Goal: Task Accomplishment & Management: Use online tool/utility

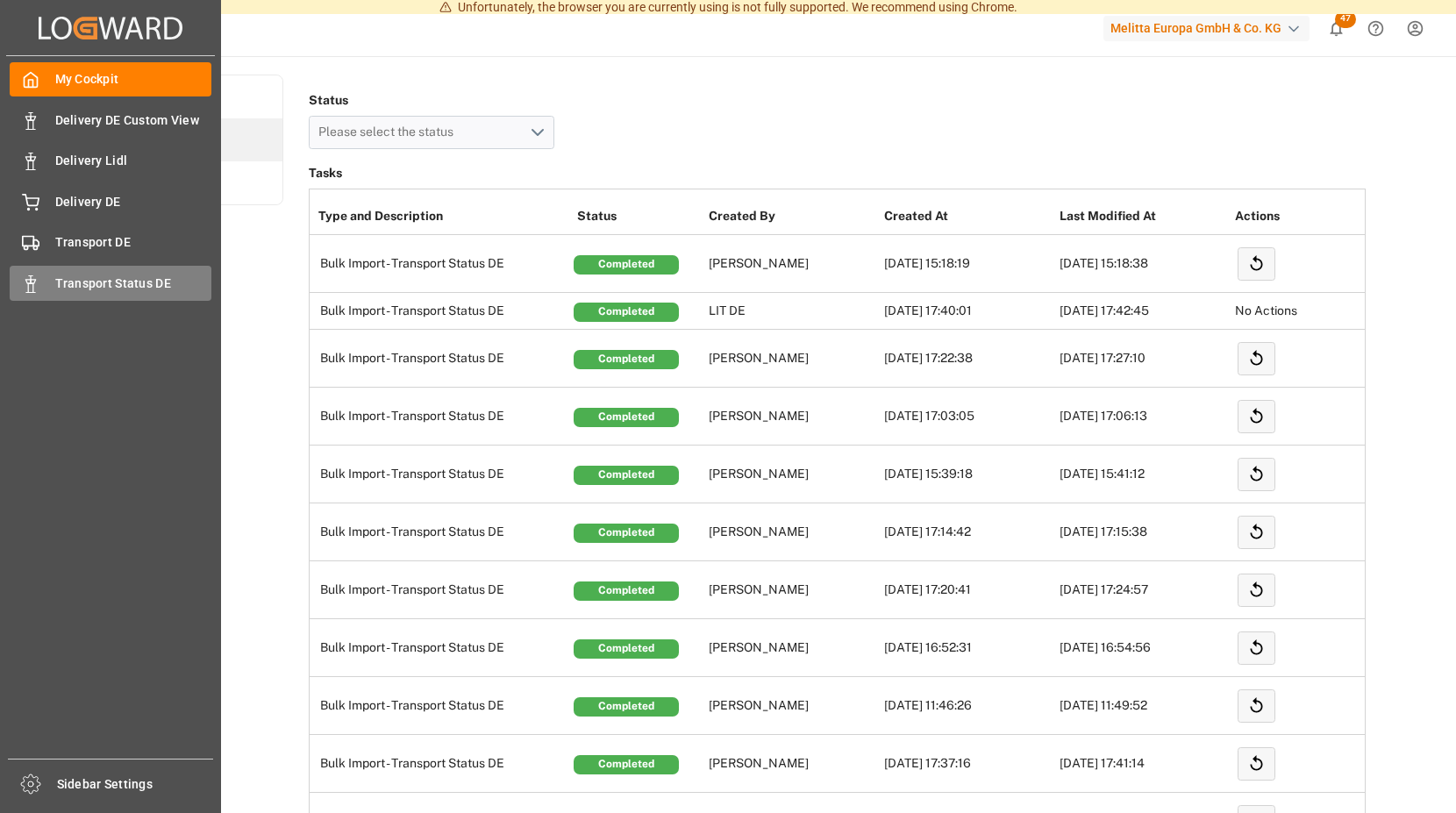
click at [51, 278] on div "Transport Status DE Transport Status DE" at bounding box center [110, 283] width 202 height 35
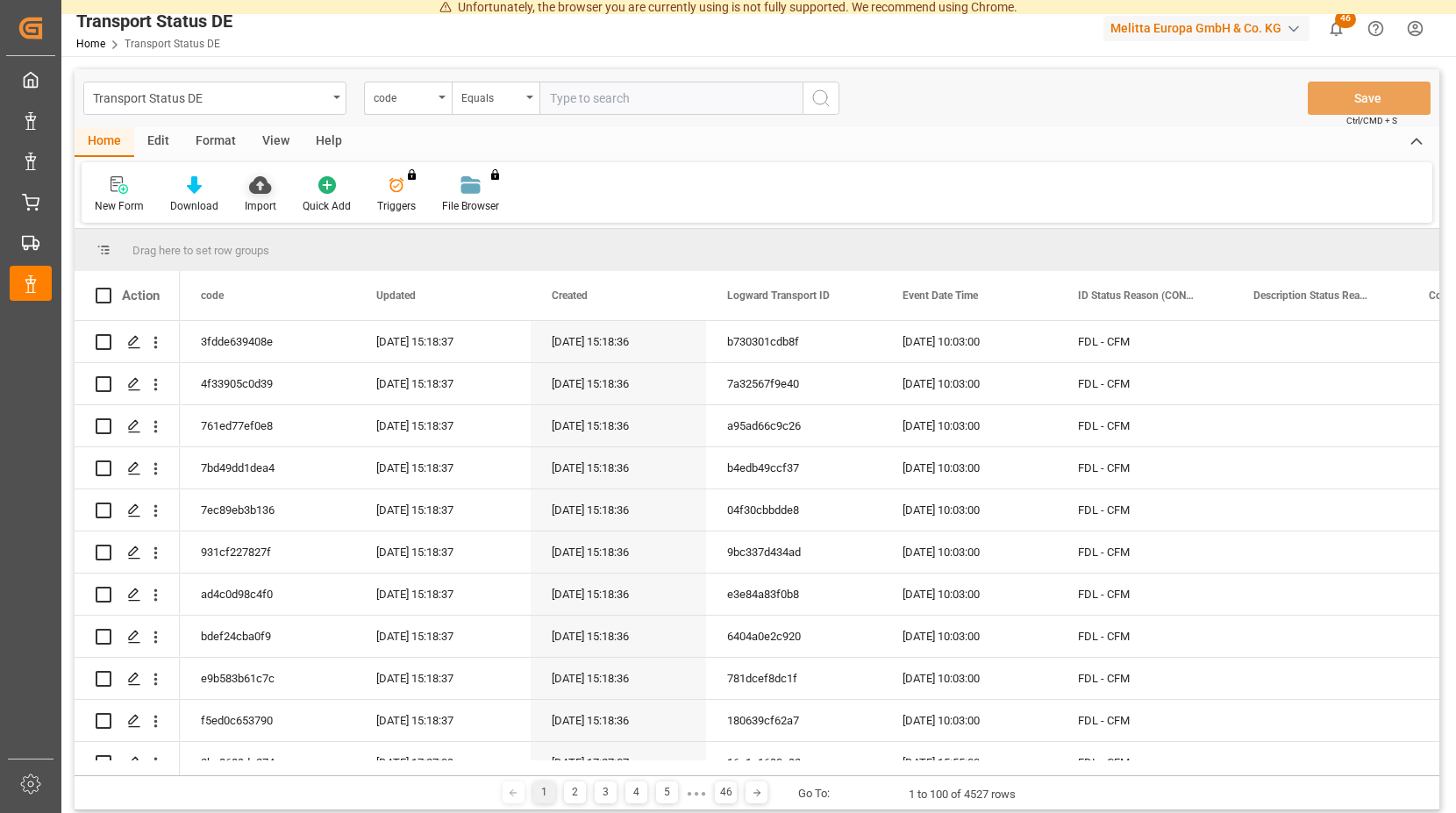
click at [255, 191] on icon at bounding box center [259, 185] width 22 height 18
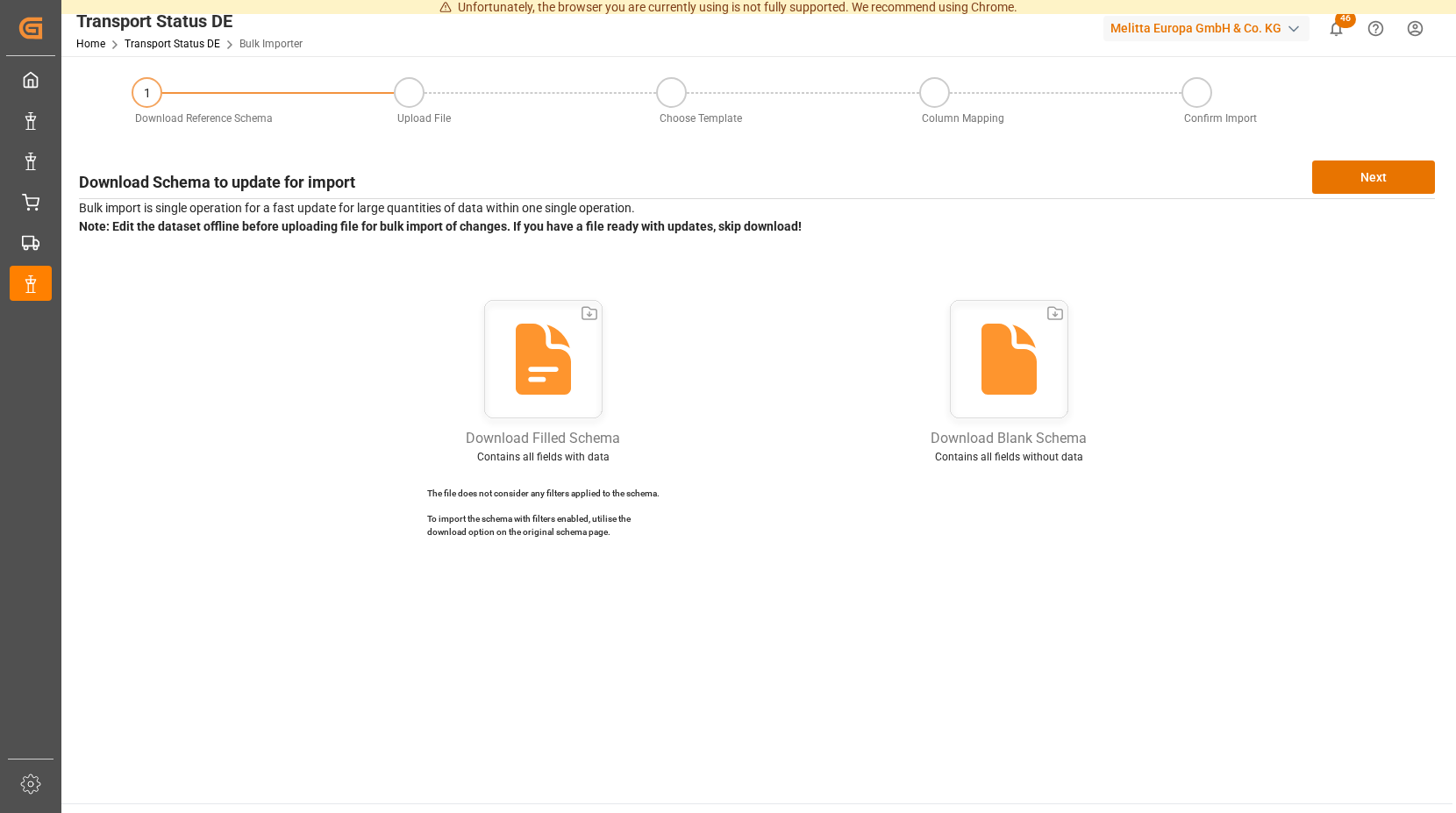
click at [1333, 23] on icon "show 46 new notifications" at bounding box center [1336, 28] width 19 height 19
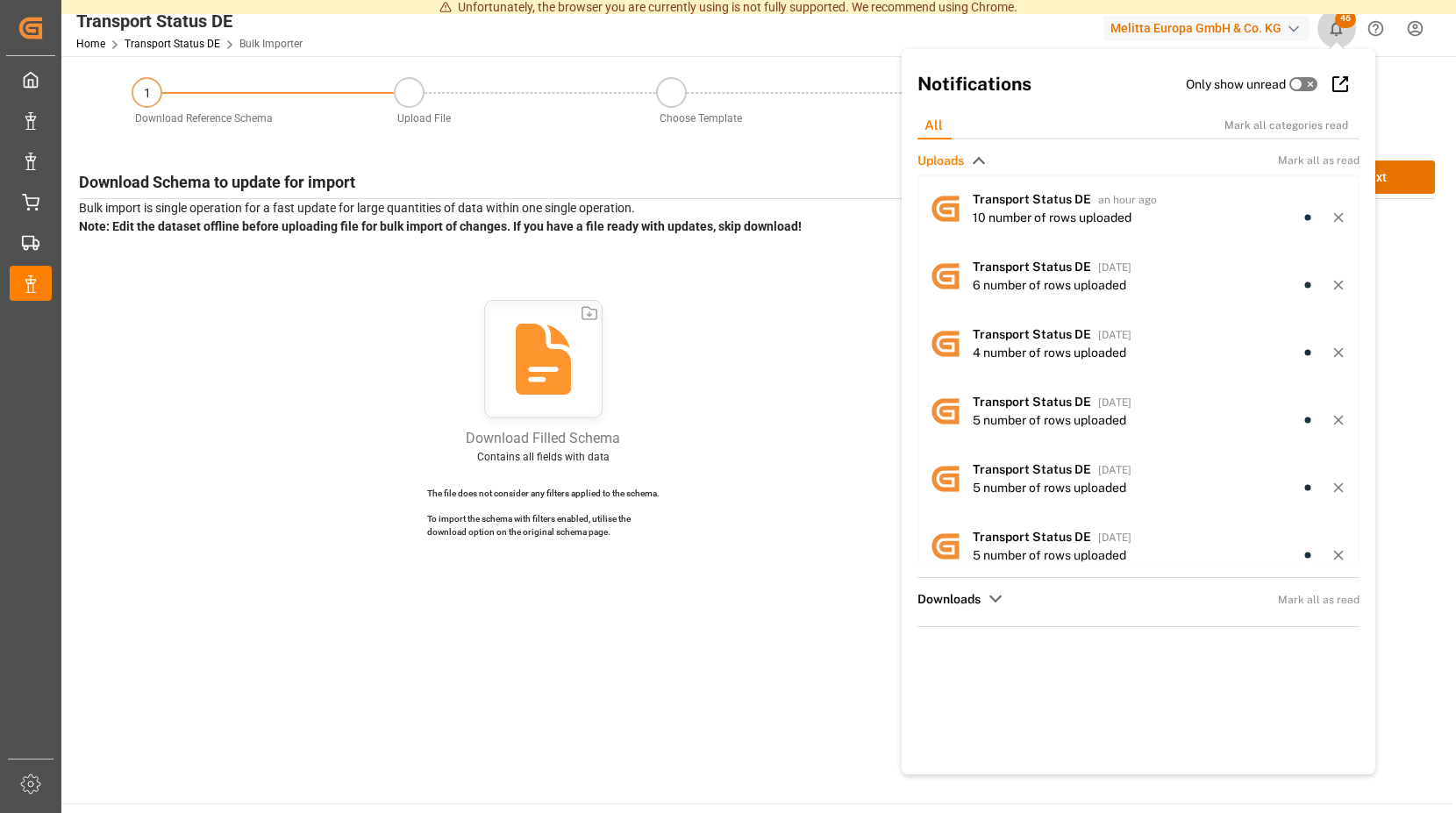
click at [1340, 20] on span "46" at bounding box center [1346, 20] width 21 height 18
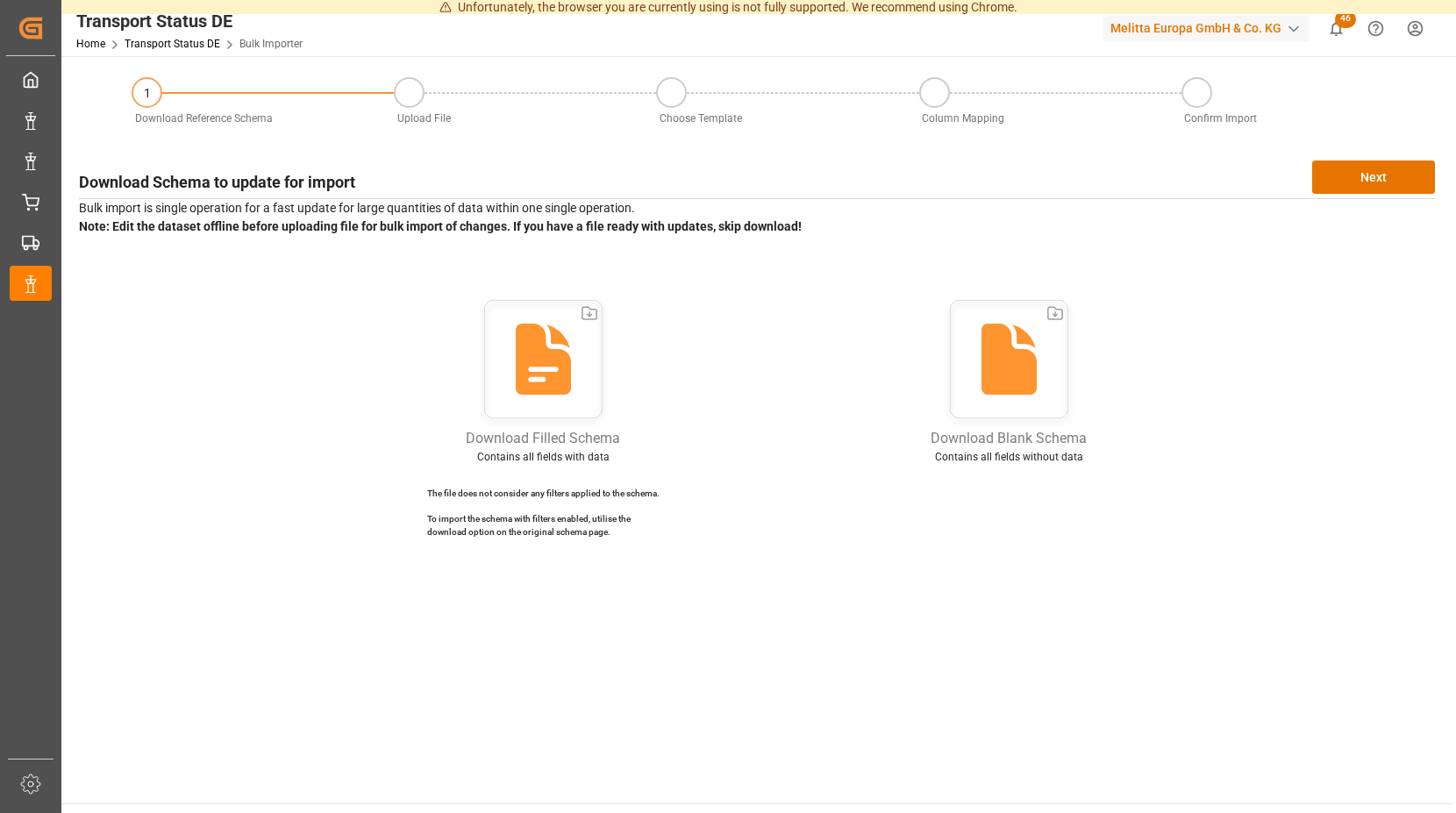
click at [1340, 17] on span "46" at bounding box center [1346, 20] width 21 height 18
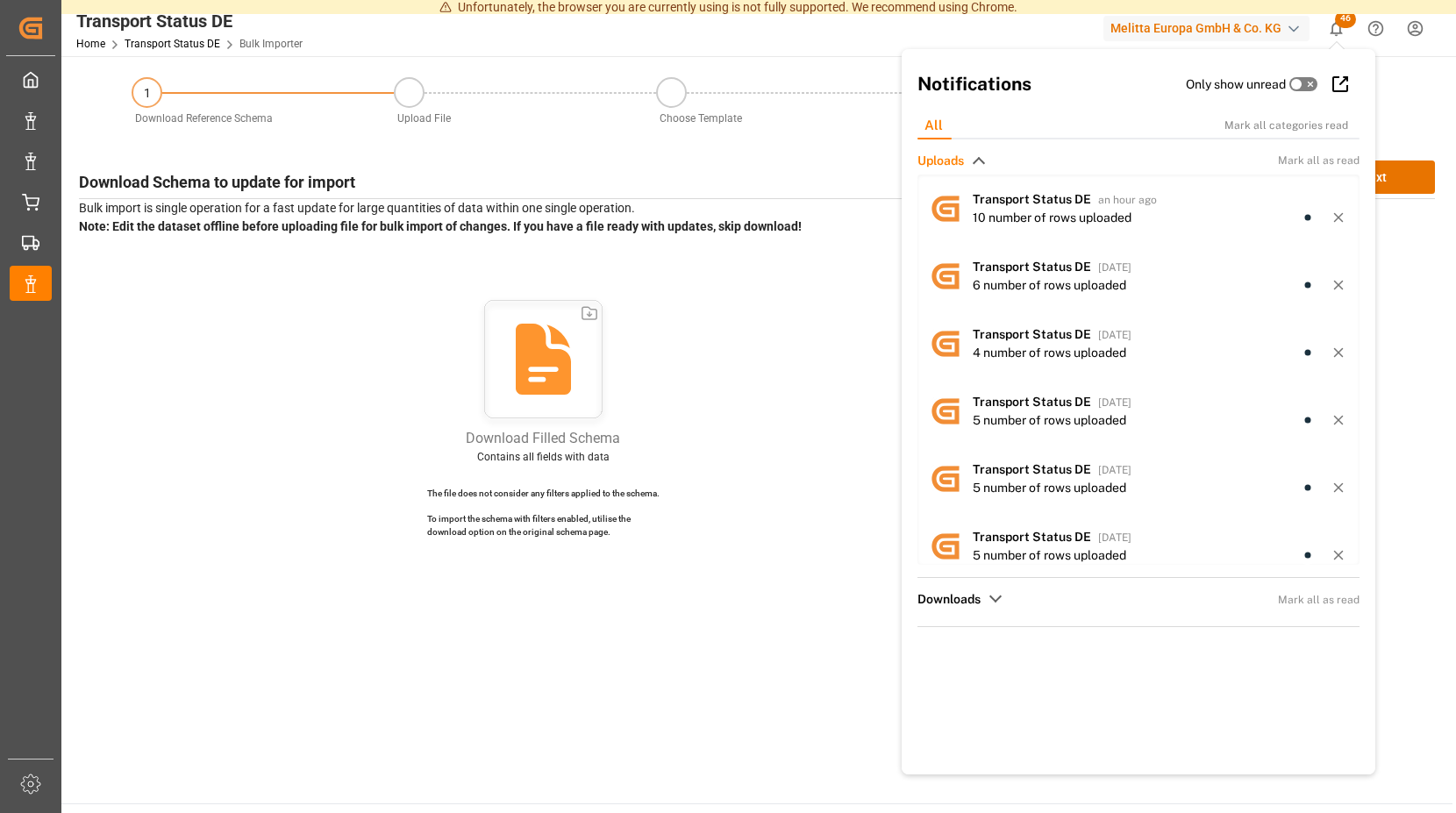
click at [1343, 20] on span "46" at bounding box center [1346, 20] width 21 height 18
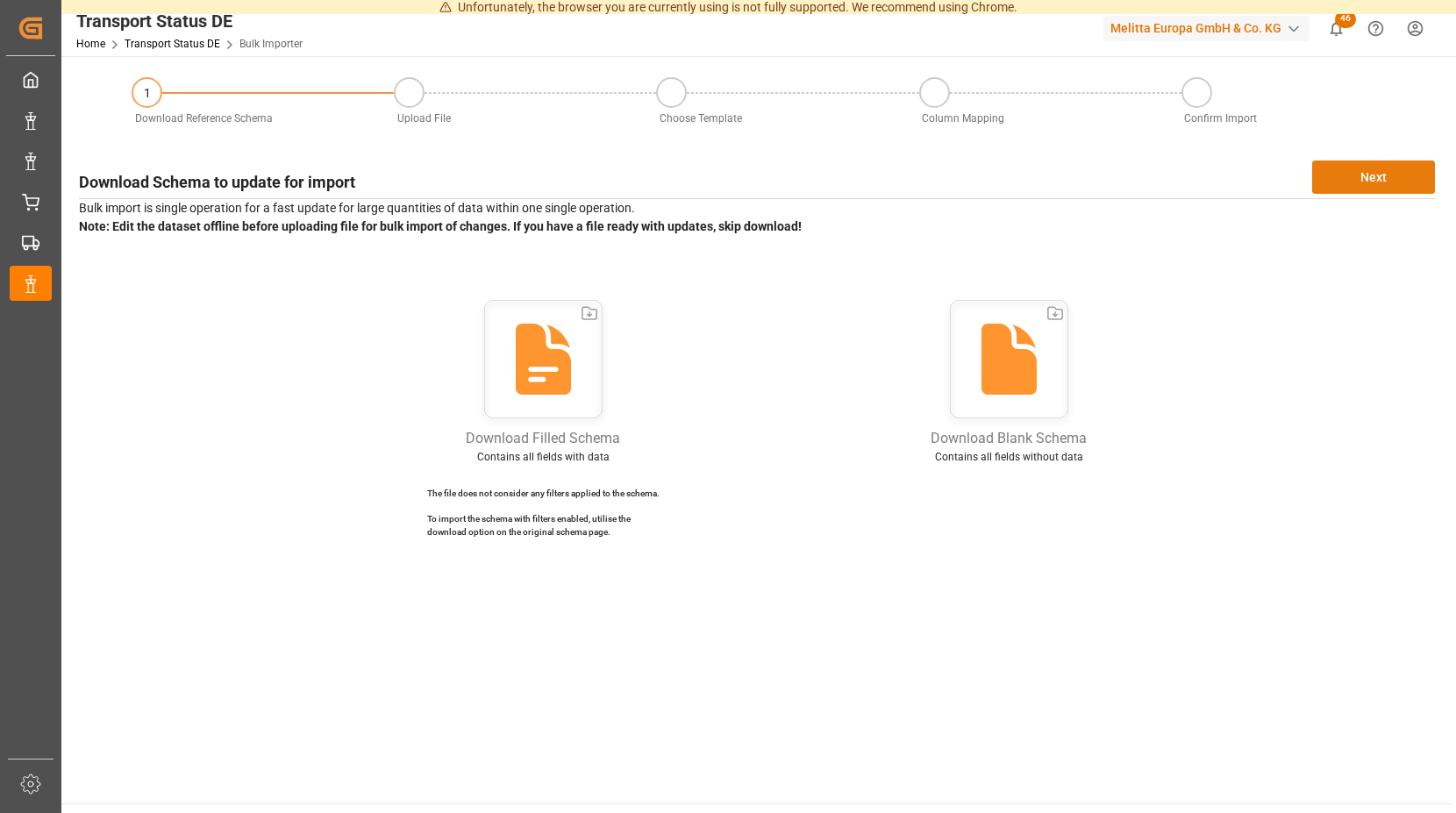
click at [1333, 167] on div "Transport Status DE Home Transport Status DE Bulk Importer Melitta Europa GmbH …" at bounding box center [757, 406] width 1391 height 813
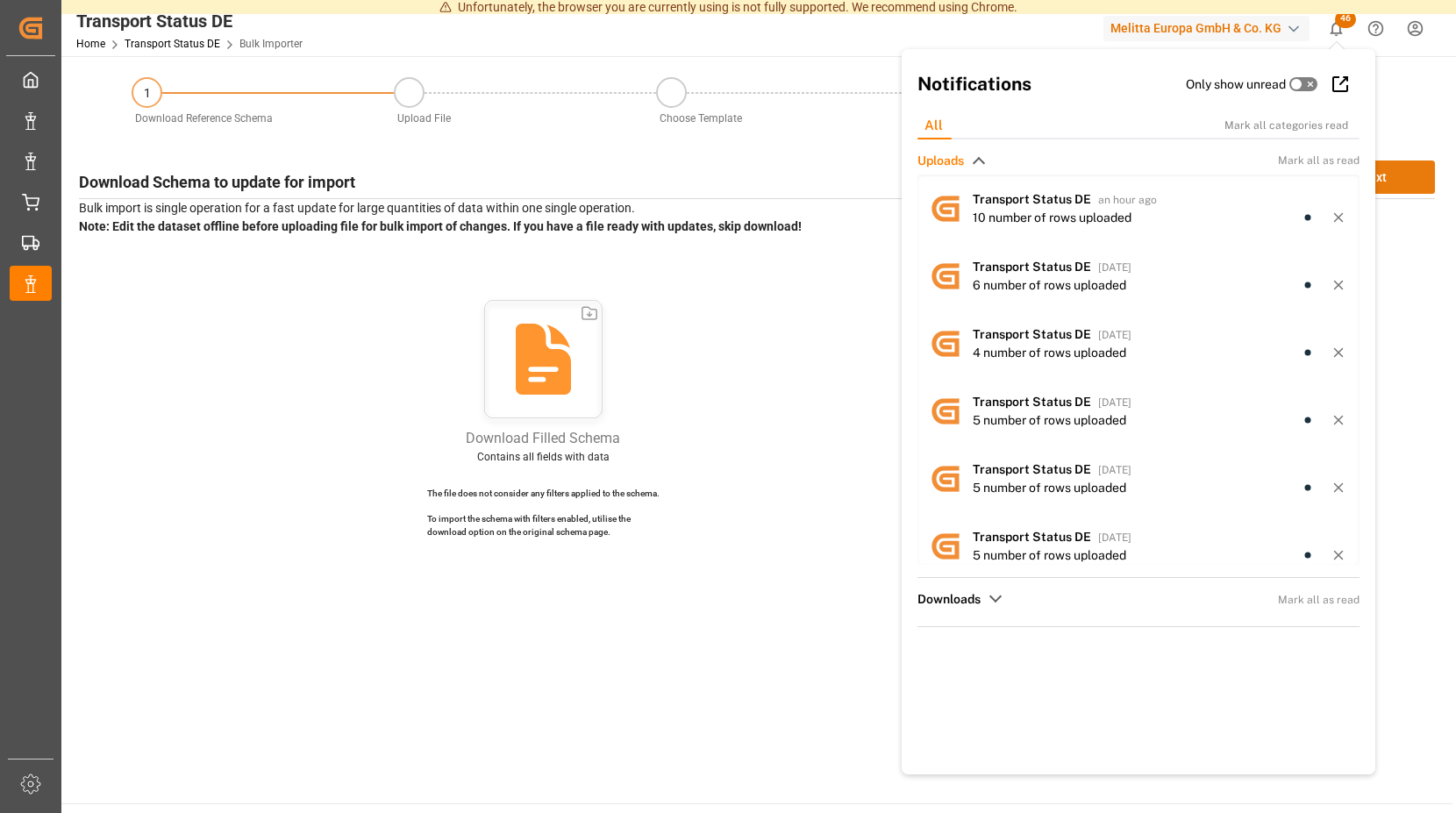
click at [1404, 167] on button "Next" at bounding box center [1373, 178] width 123 height 34
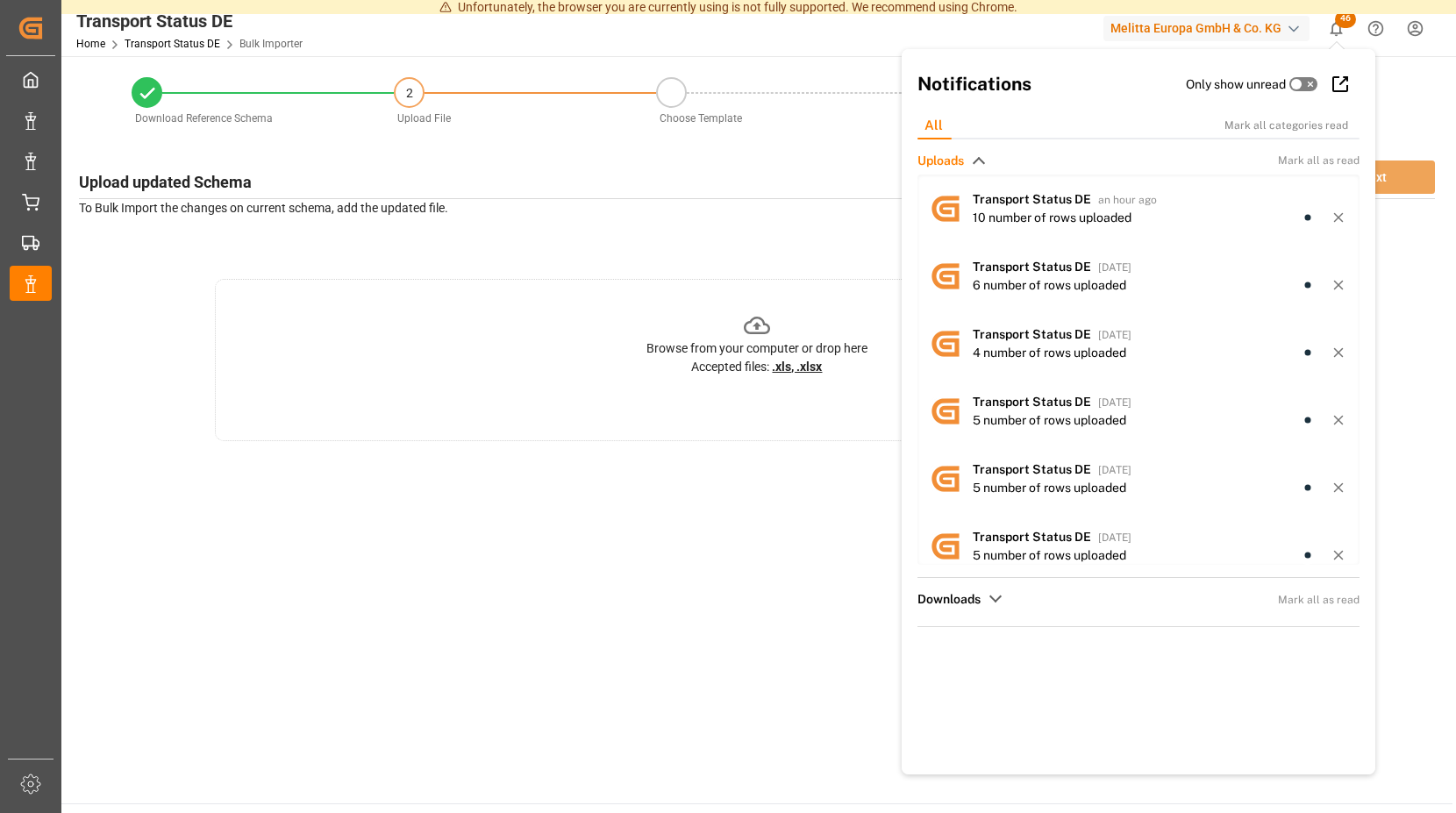
click at [756, 325] on icon at bounding box center [757, 325] width 28 height 18
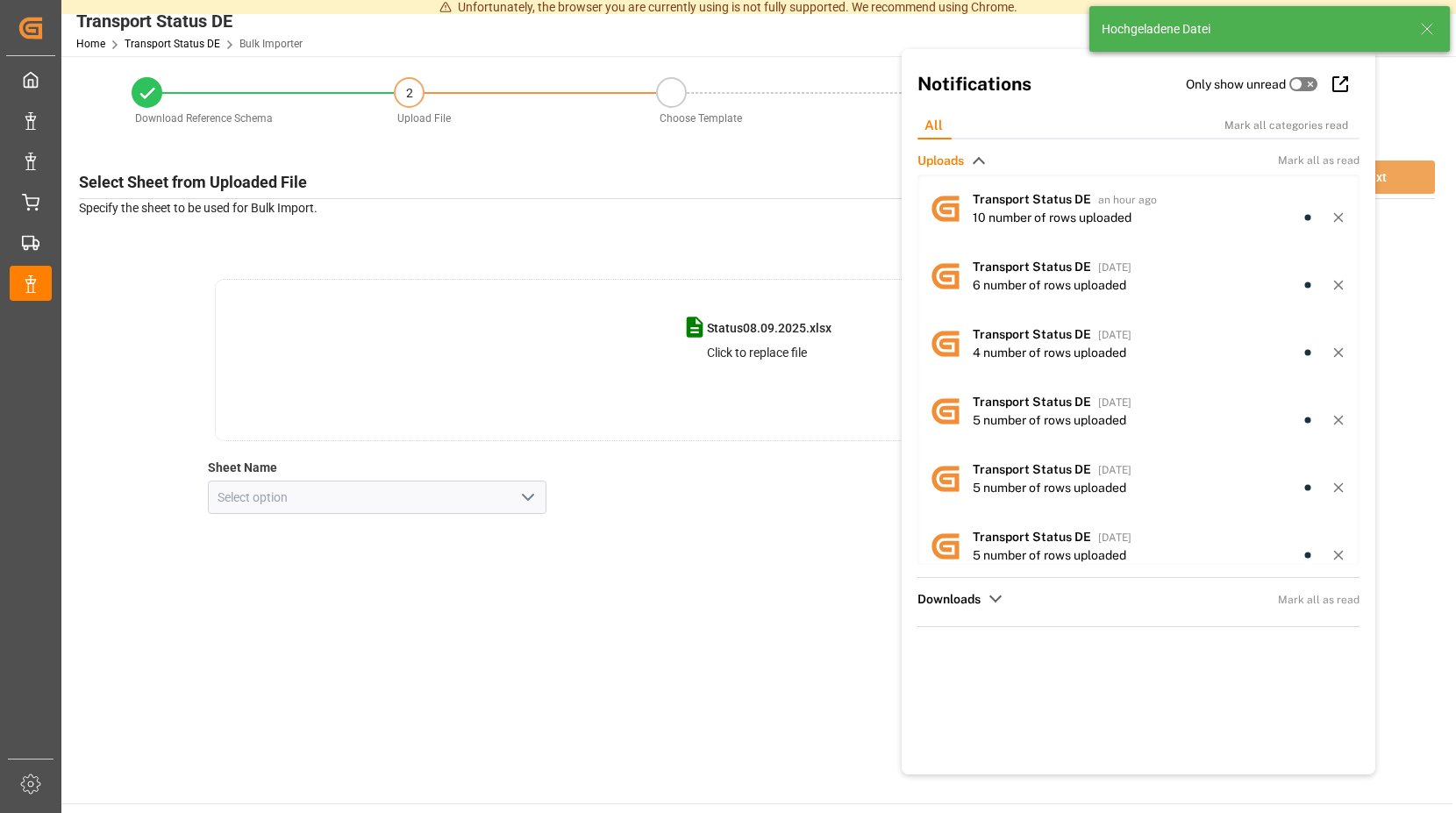
click at [529, 506] on icon "open menu" at bounding box center [529, 498] width 21 height 21
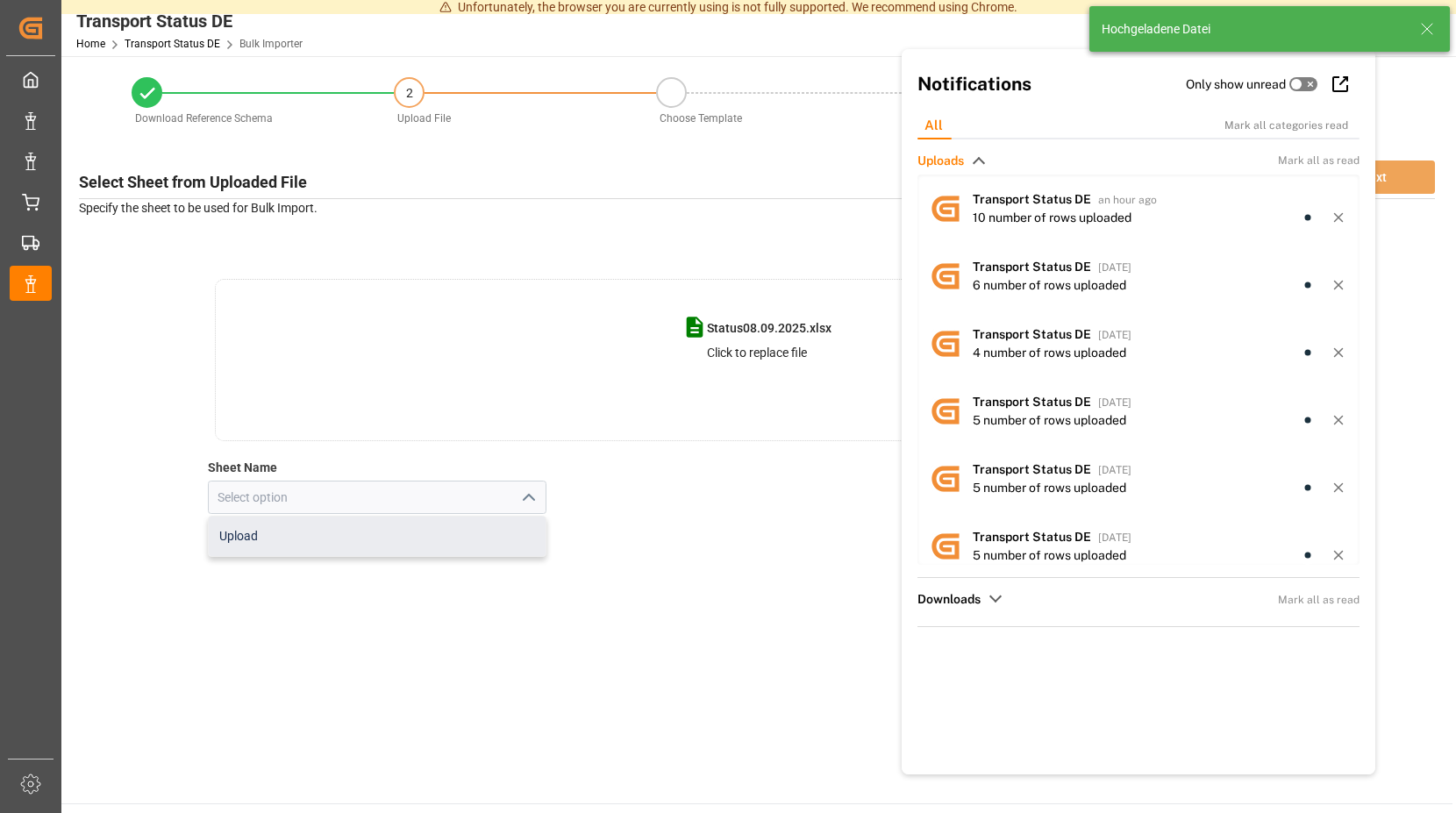
click at [308, 539] on div "Upload" at bounding box center [378, 537] width 338 height 39
type input "Upload"
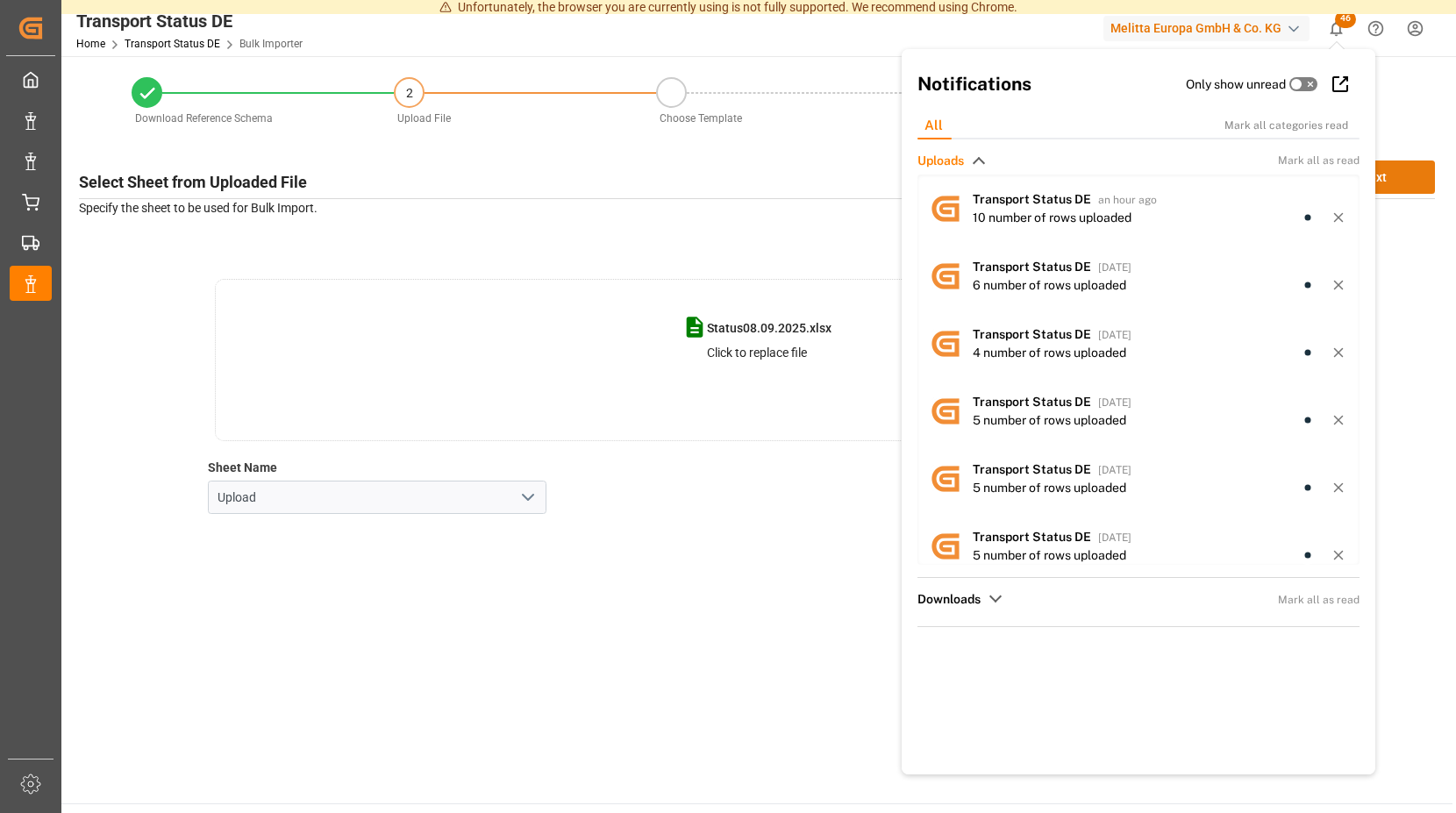
click at [1407, 172] on button "Next" at bounding box center [1373, 178] width 123 height 34
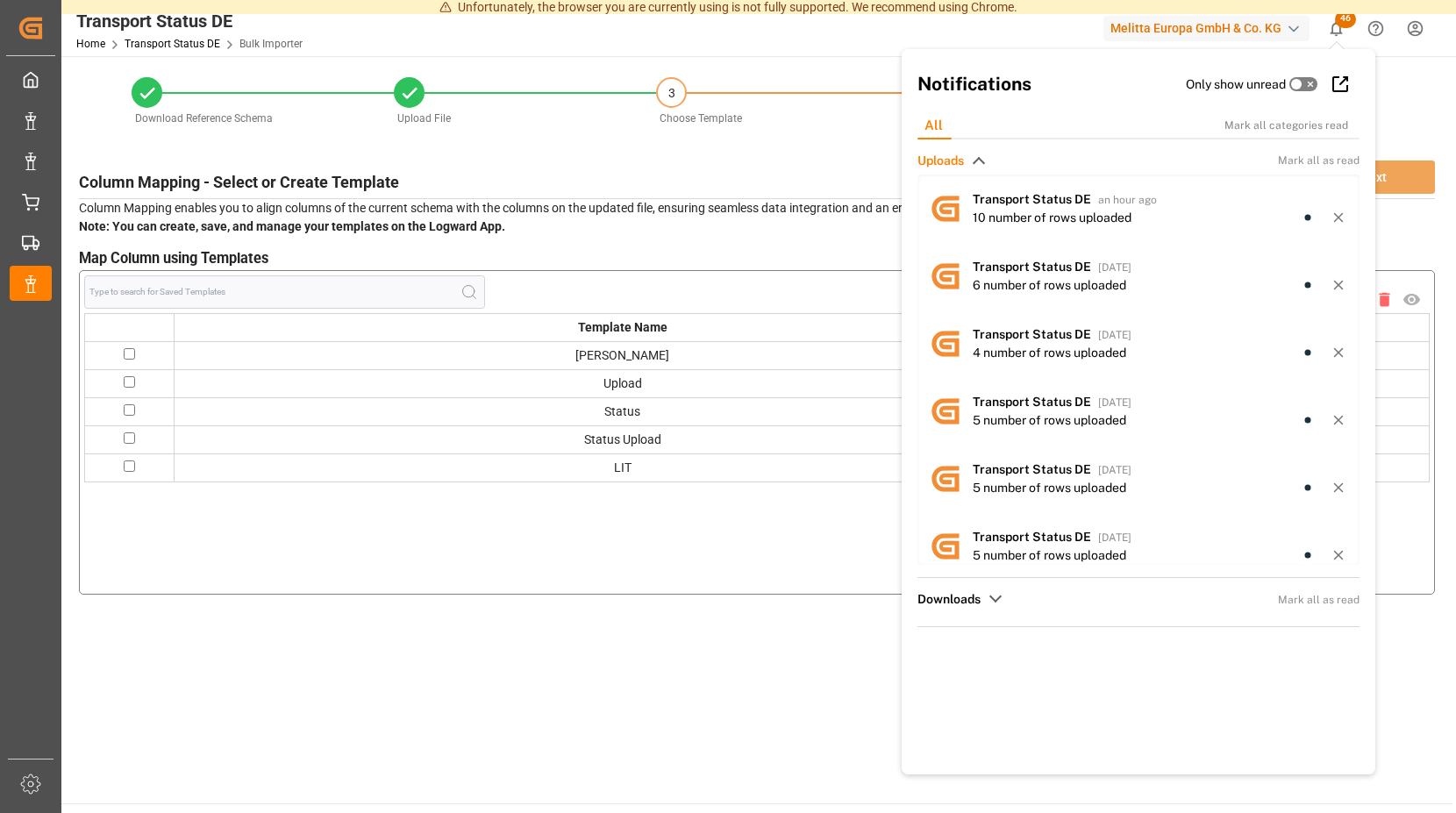
click at [134, 356] on input "checkbox" at bounding box center [129, 354] width 12 height 12
checkbox input "true"
click at [1397, 180] on button "Next" at bounding box center [1373, 178] width 123 height 34
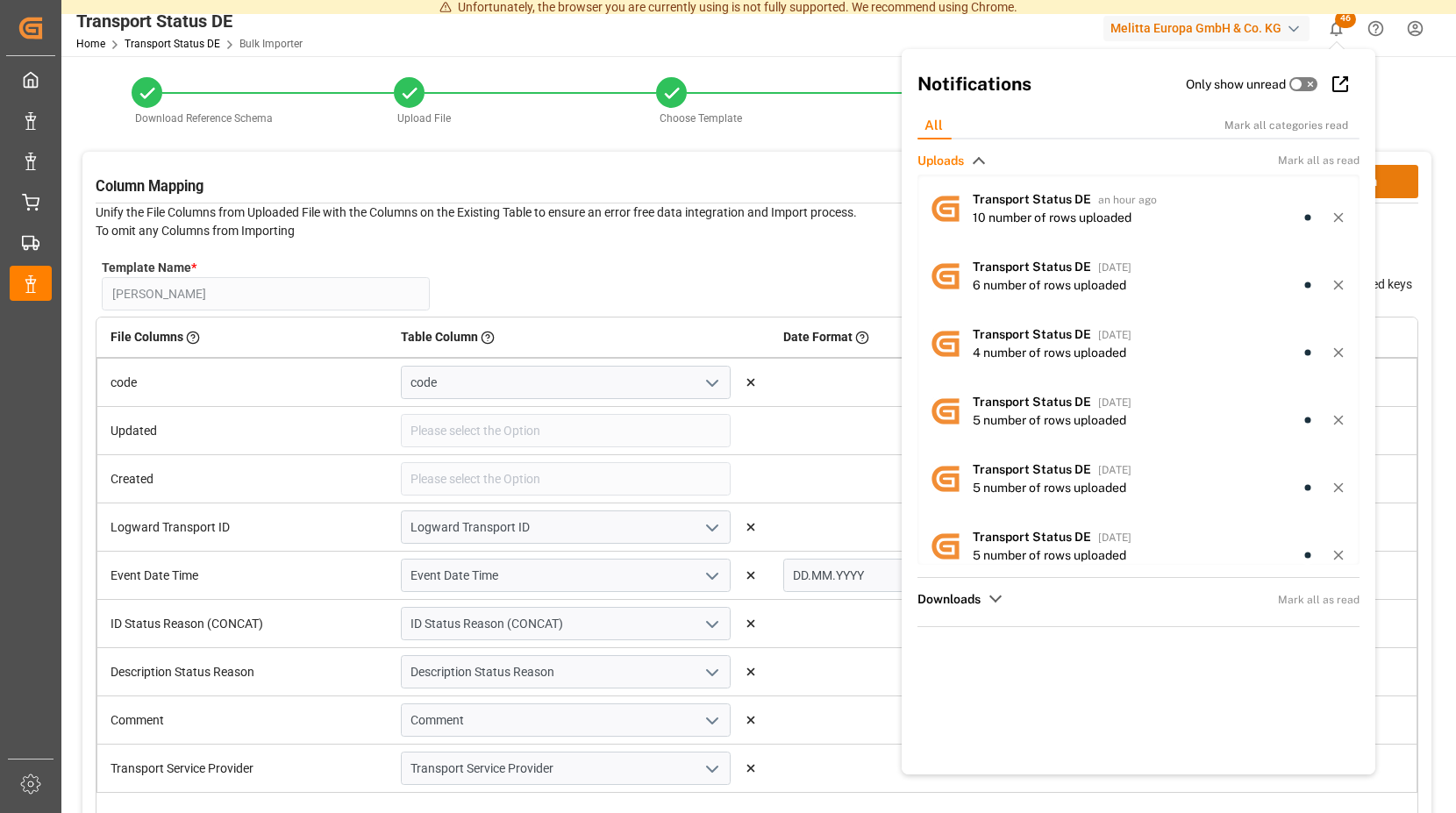
click at [1398, 173] on button "Confirm" at bounding box center [1357, 182] width 123 height 34
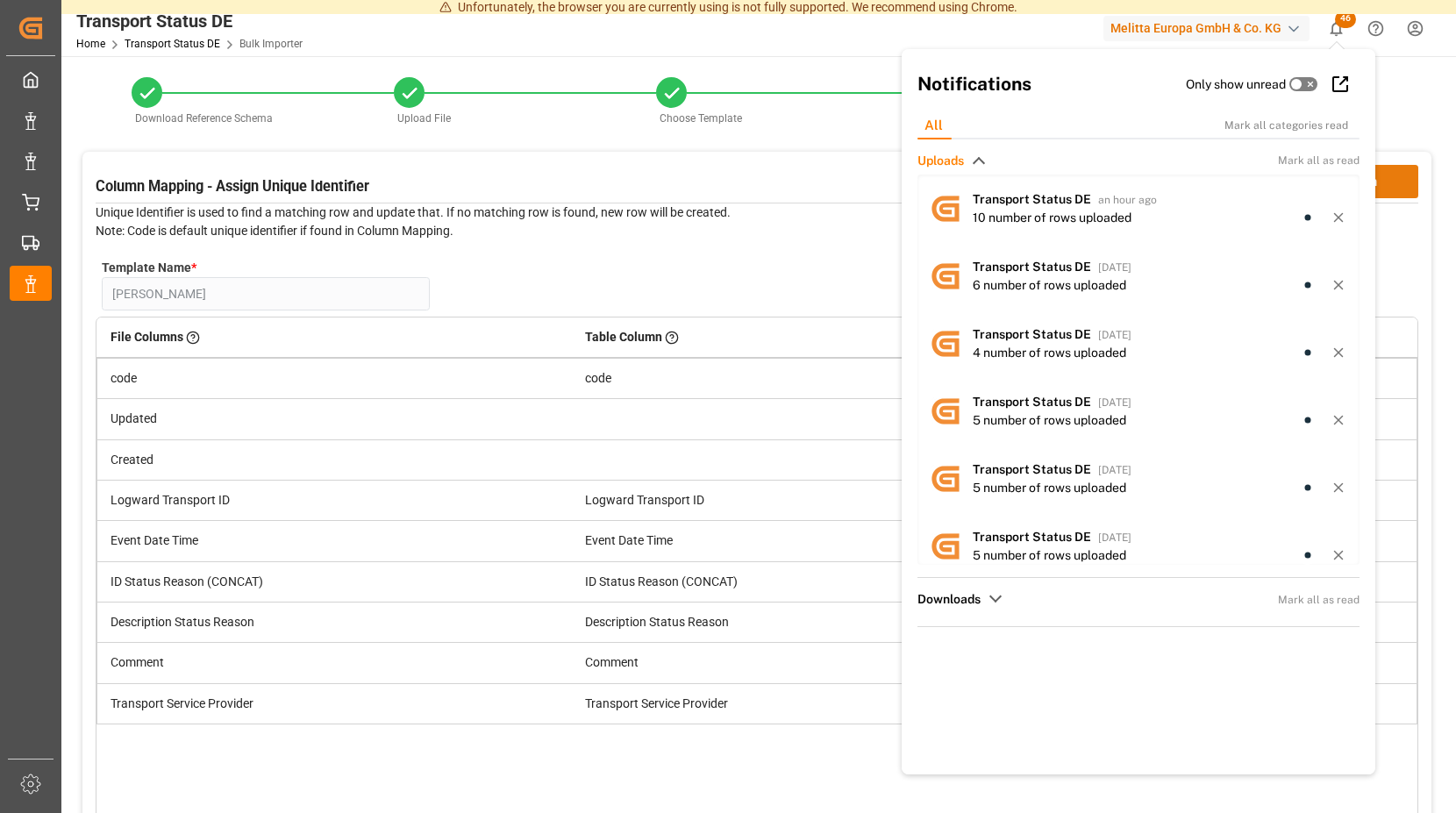
click at [1397, 175] on button "Confirm" at bounding box center [1357, 182] width 123 height 34
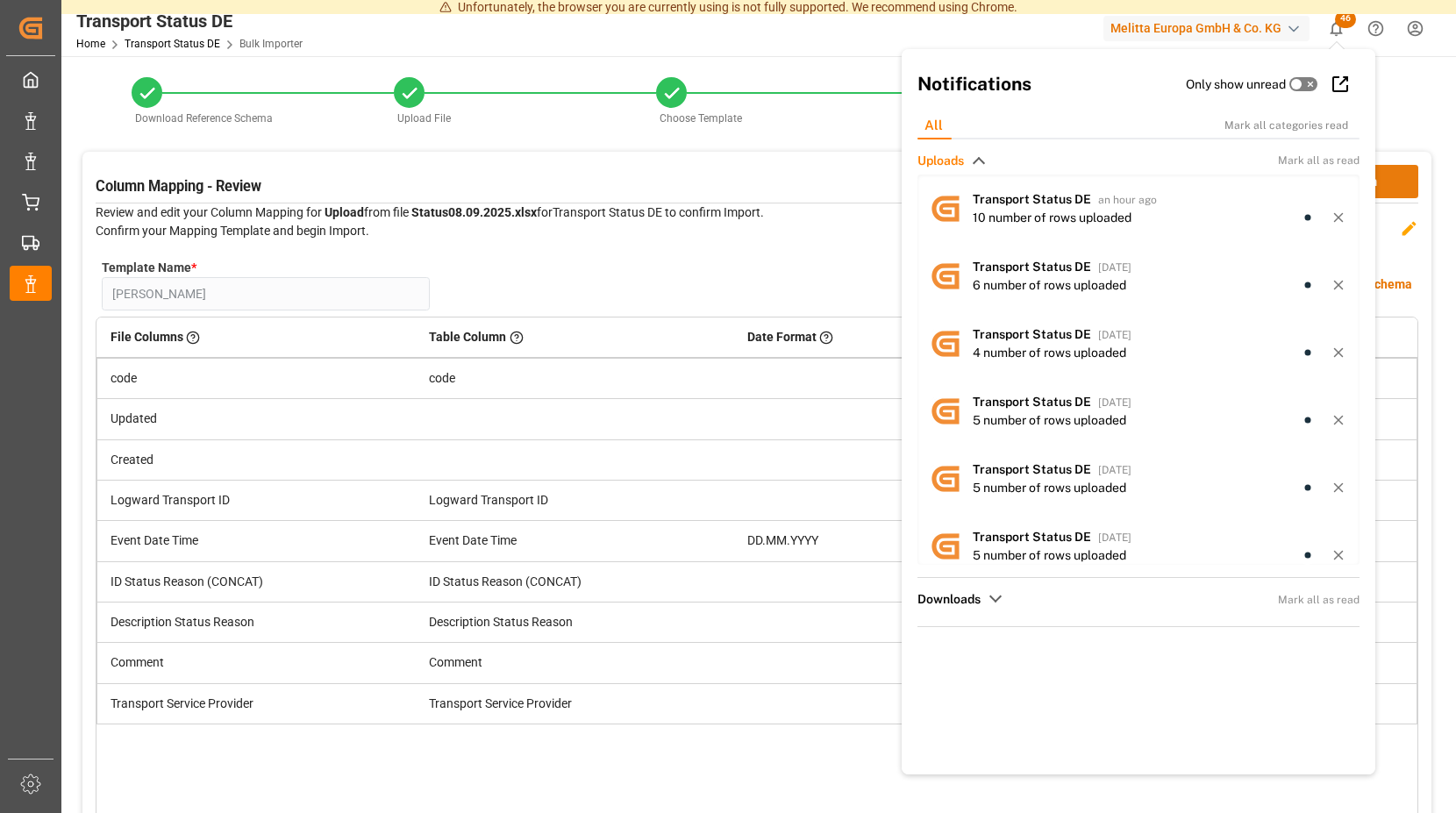
click at [1396, 175] on button "Confirm" at bounding box center [1357, 182] width 123 height 34
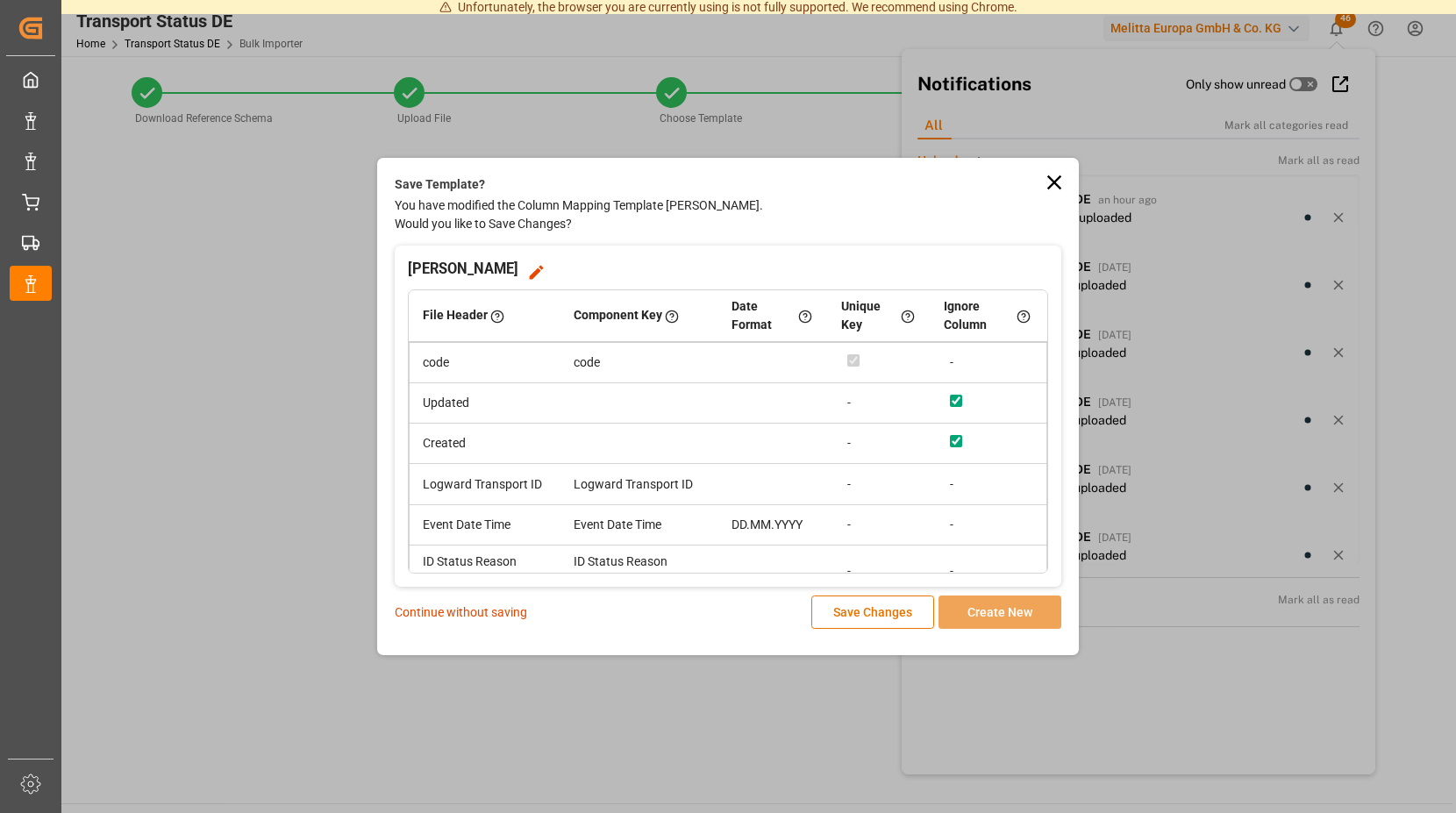
click at [460, 613] on p "Continue without saving" at bounding box center [460, 612] width 132 height 19
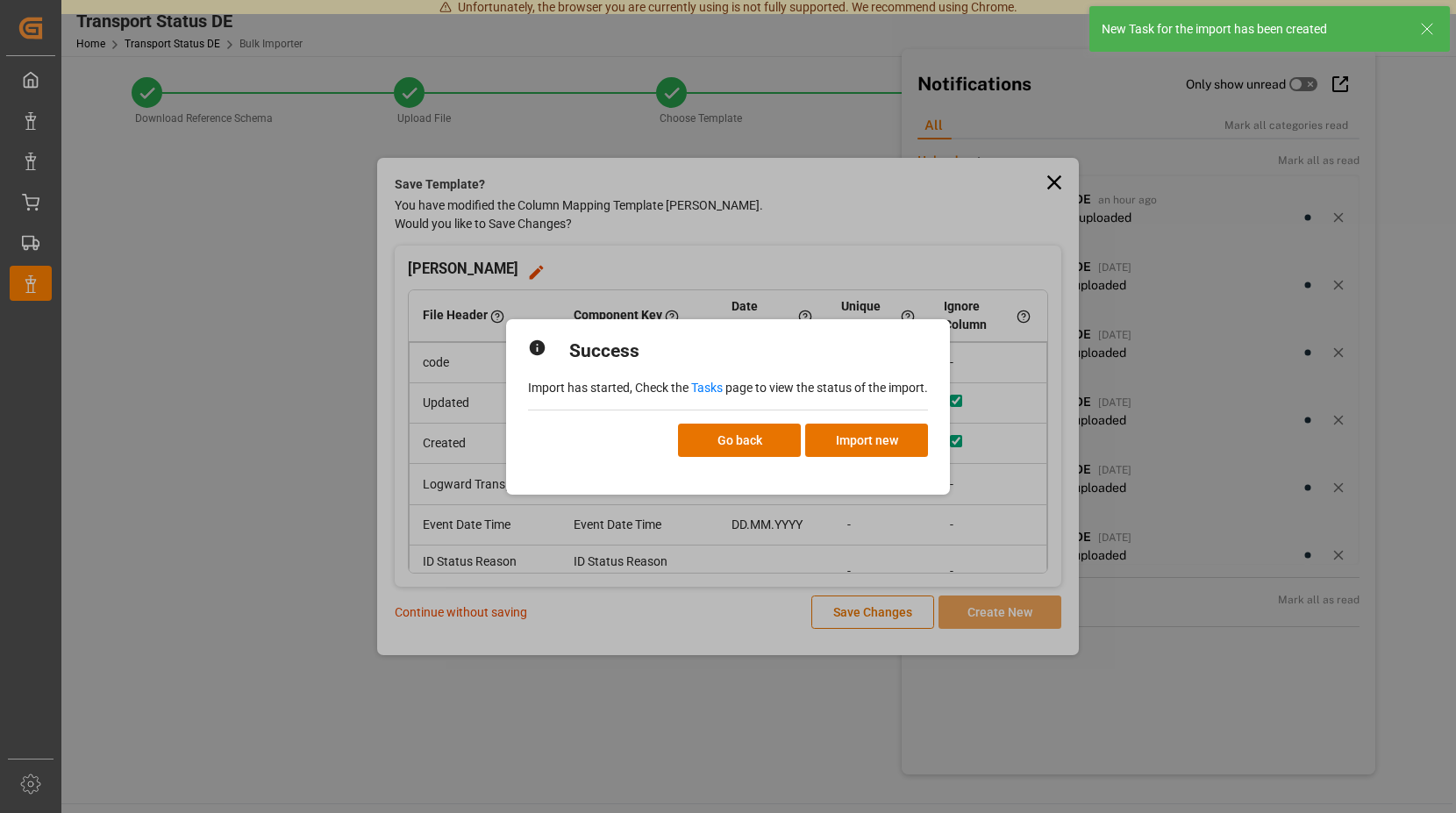
click at [706, 381] on link "Tasks" at bounding box center [707, 388] width 32 height 14
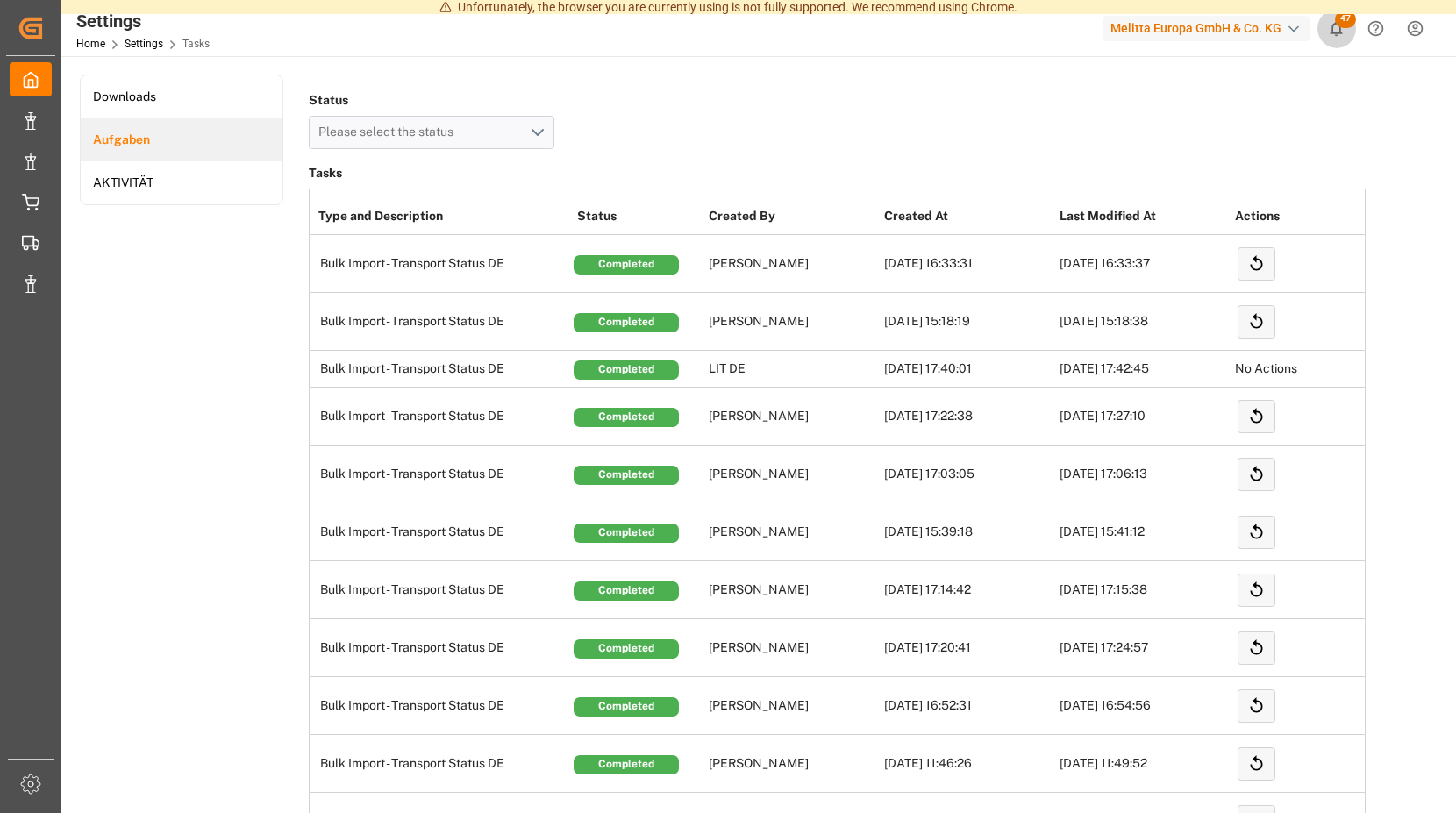
click at [1343, 29] on icon "show 47 new notifications" at bounding box center [1336, 28] width 19 height 19
click at [1337, 21] on span "47" at bounding box center [1346, 20] width 21 height 18
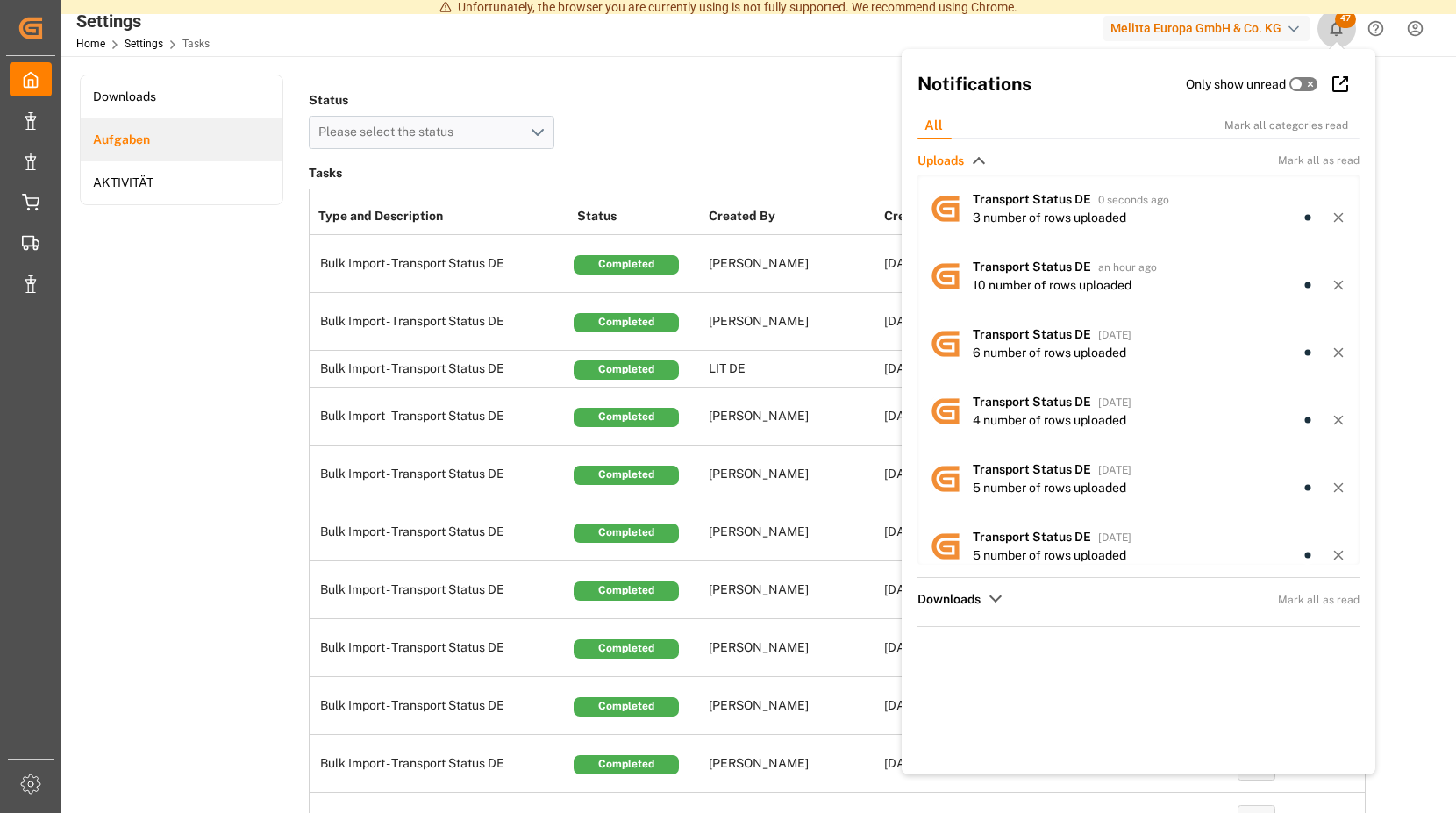
click at [1337, 21] on span "47" at bounding box center [1346, 20] width 21 height 18
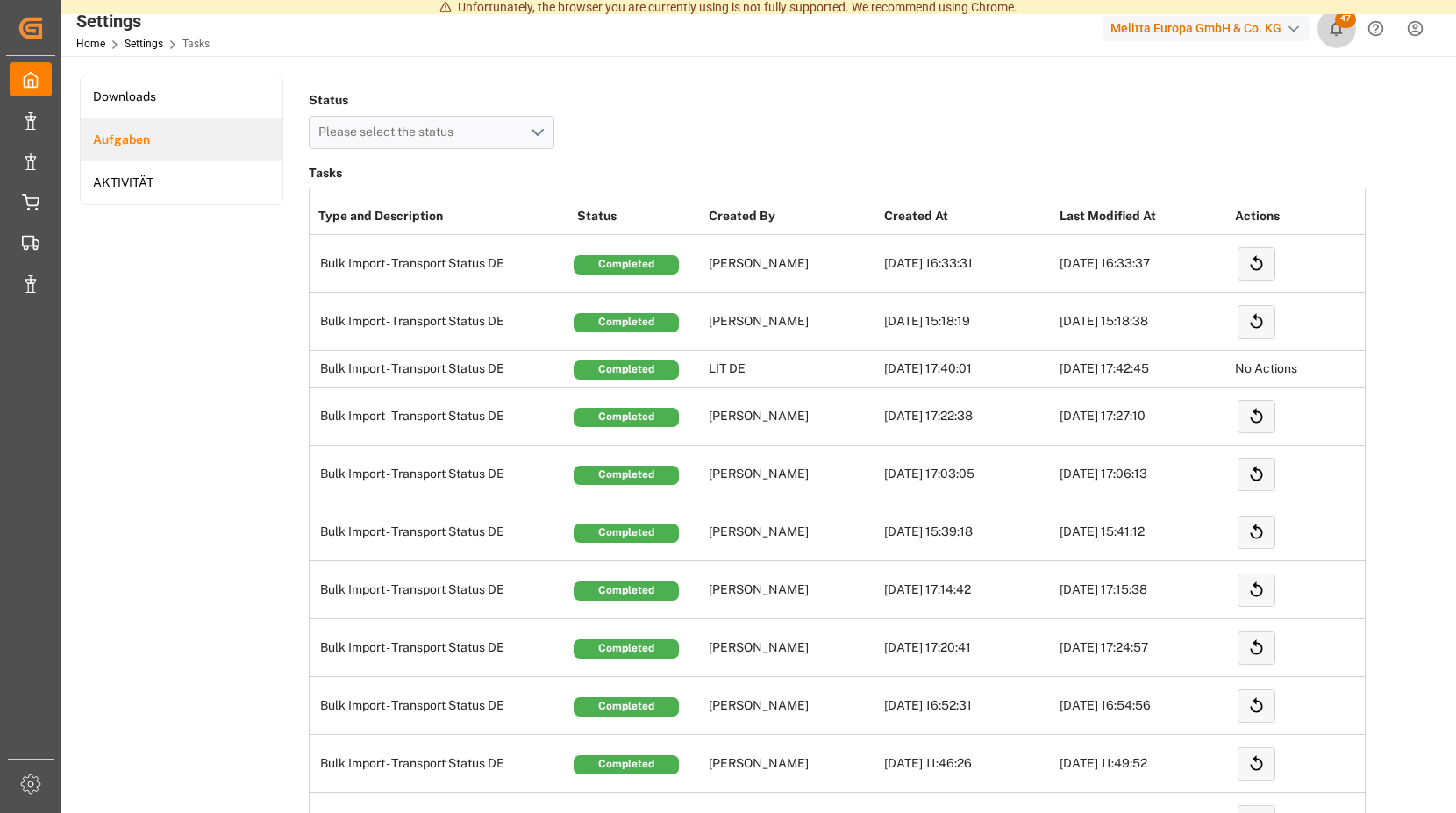
click at [1342, 24] on span "47" at bounding box center [1346, 20] width 21 height 18
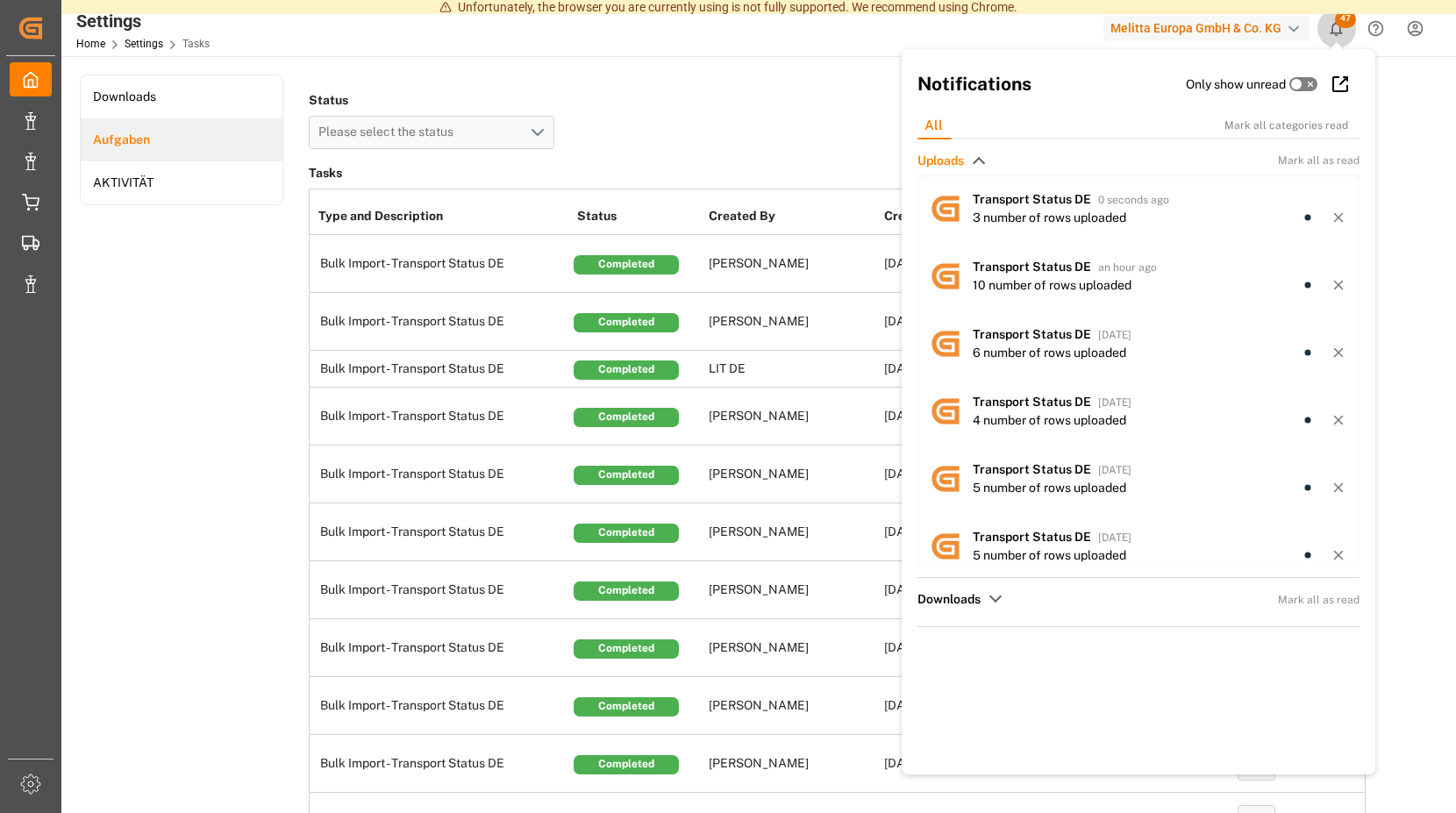
click at [1341, 20] on span "47" at bounding box center [1346, 20] width 21 height 18
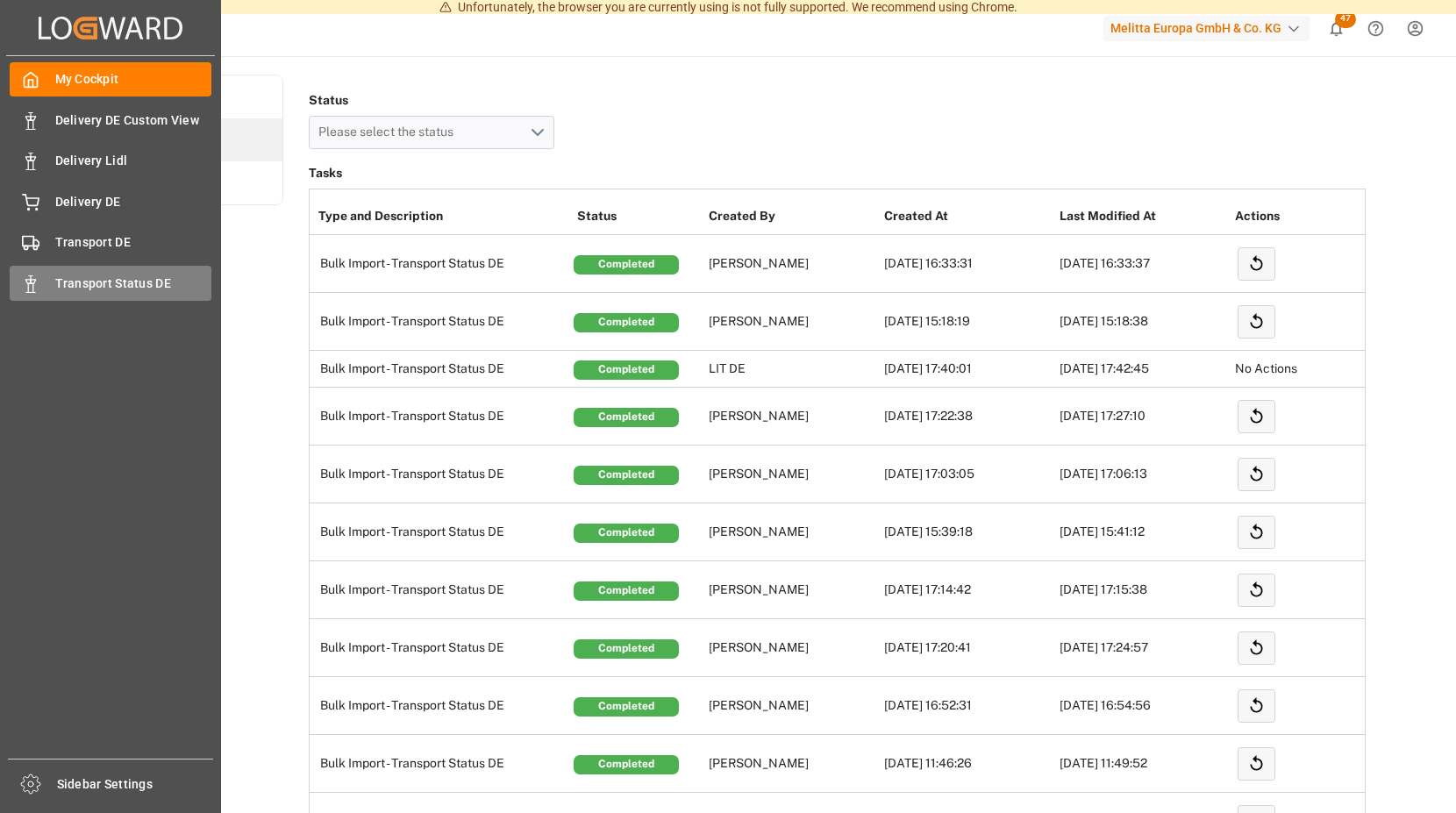
click at [44, 282] on div "Transport Status DE Transport Status DE" at bounding box center [110, 283] width 202 height 35
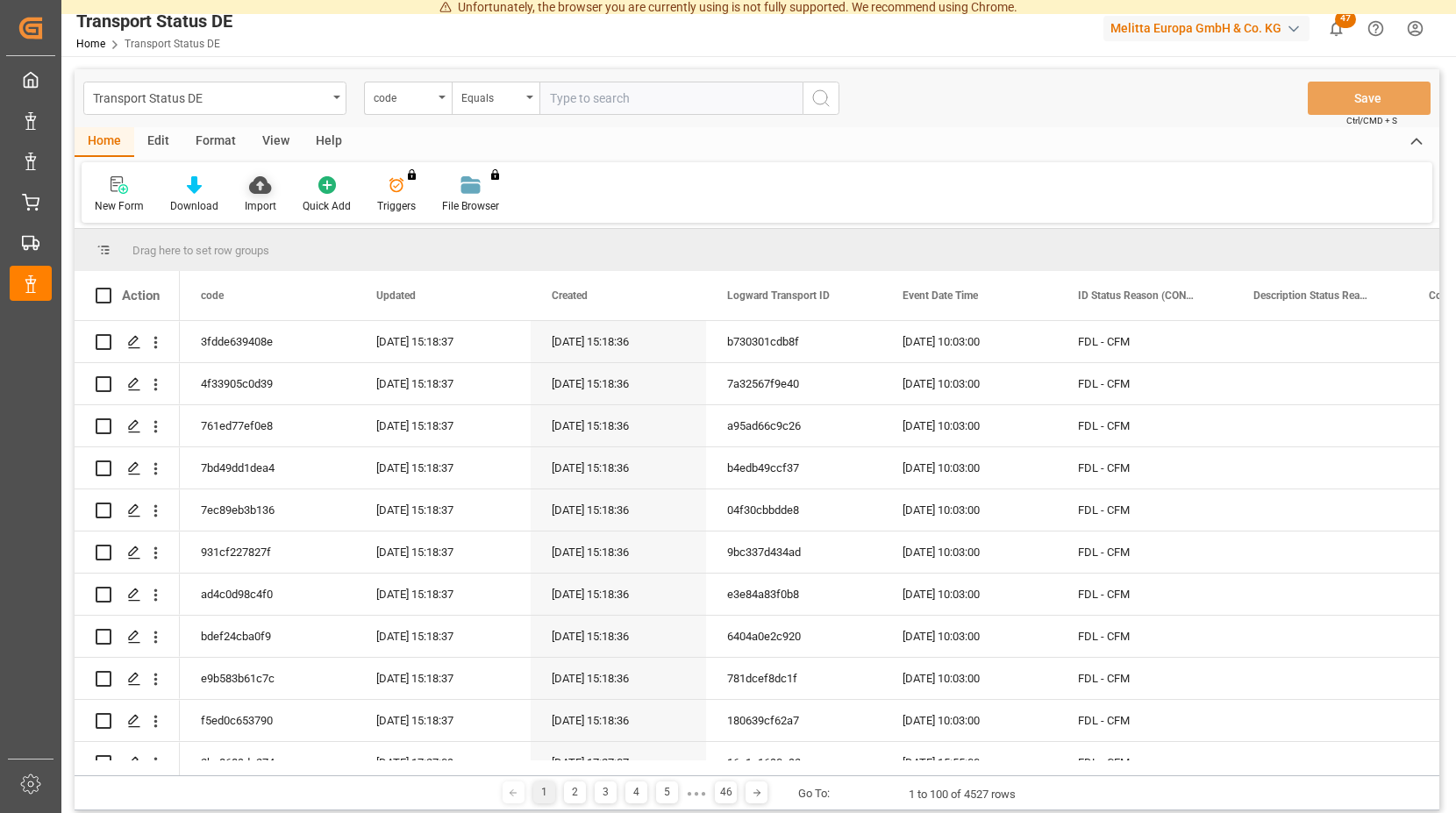
click at [259, 182] on icon at bounding box center [259, 185] width 22 height 18
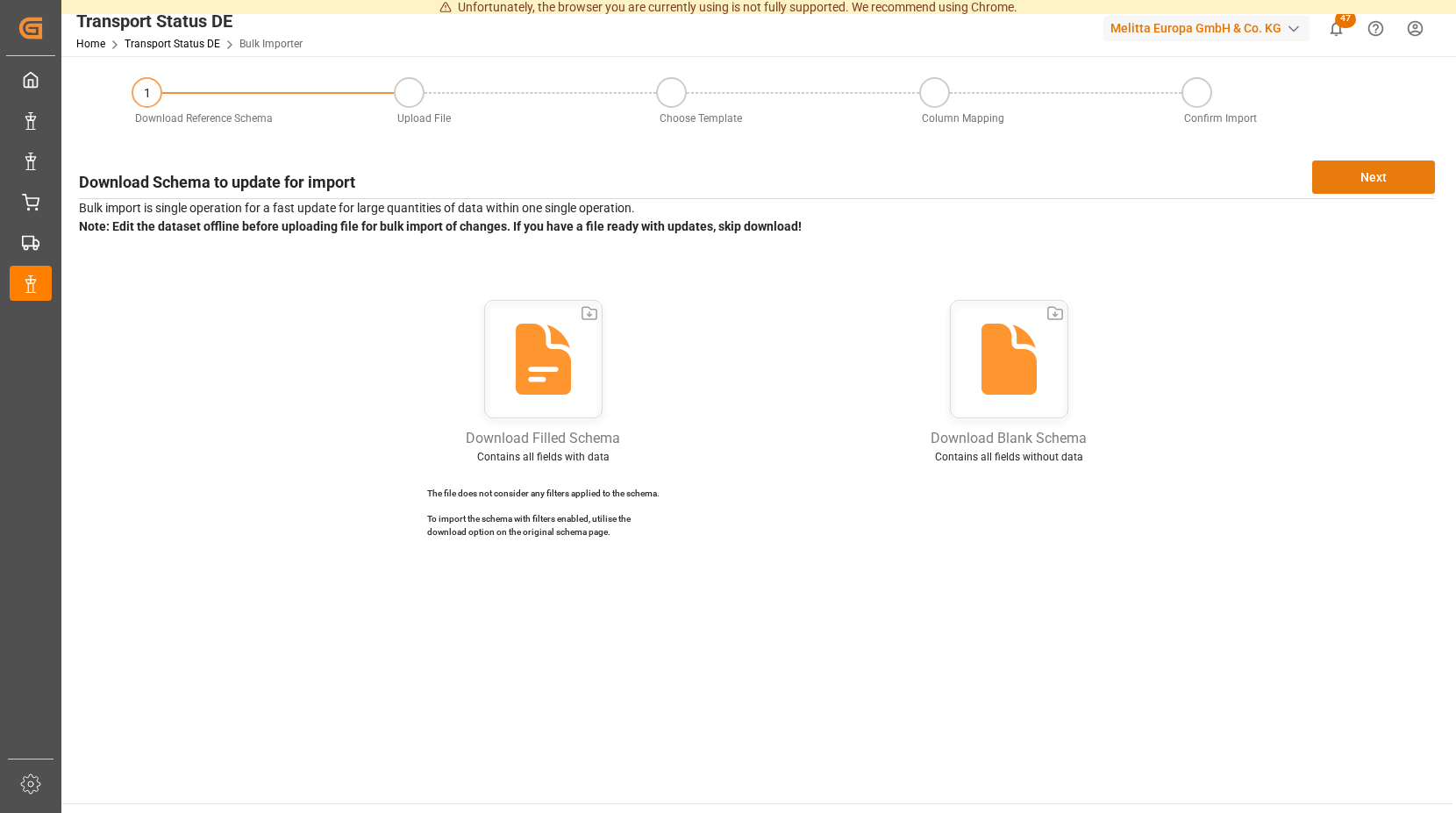
click at [1374, 169] on button "Next" at bounding box center [1373, 178] width 123 height 34
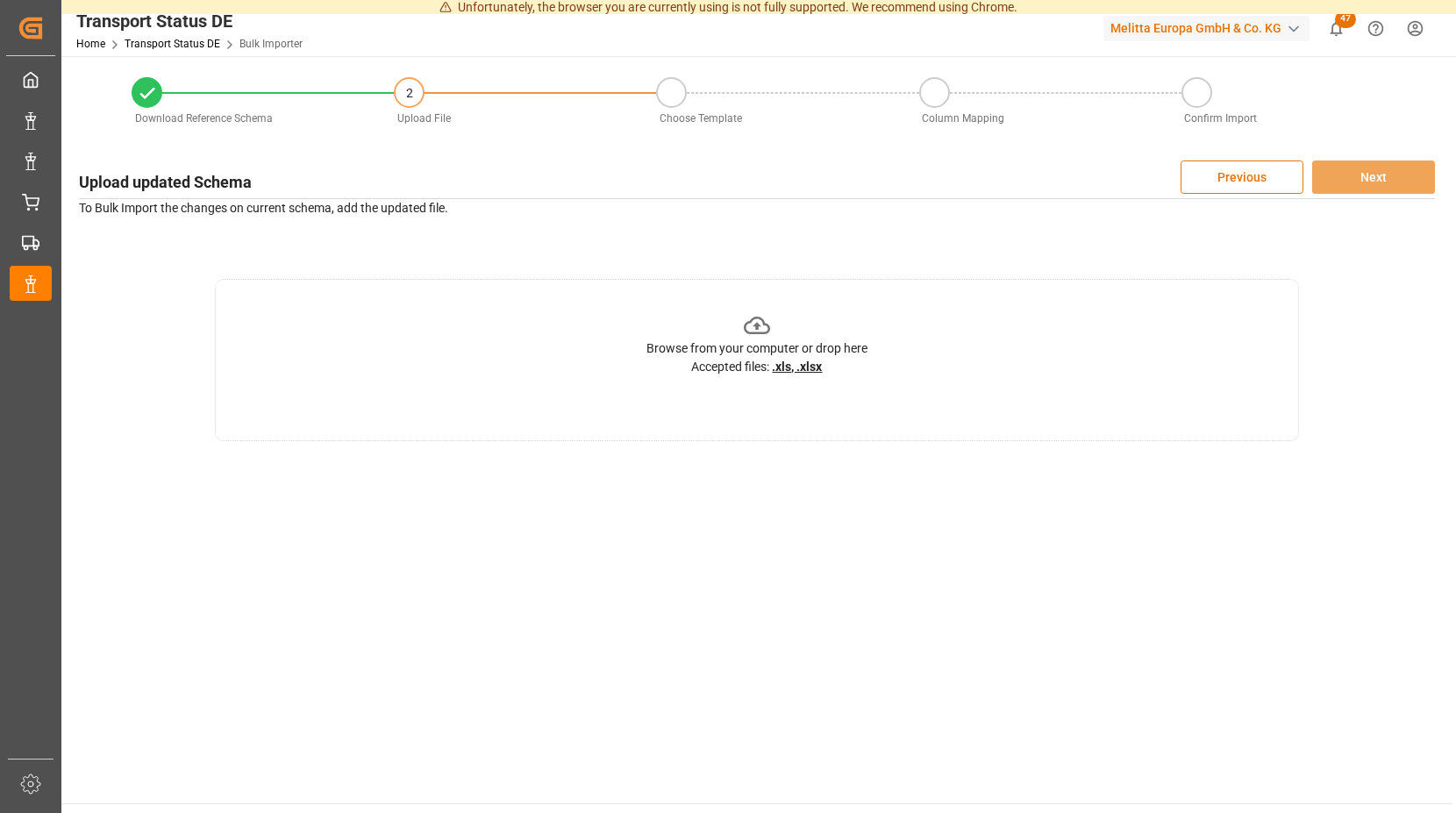
click at [758, 329] on icon at bounding box center [757, 325] width 28 height 28
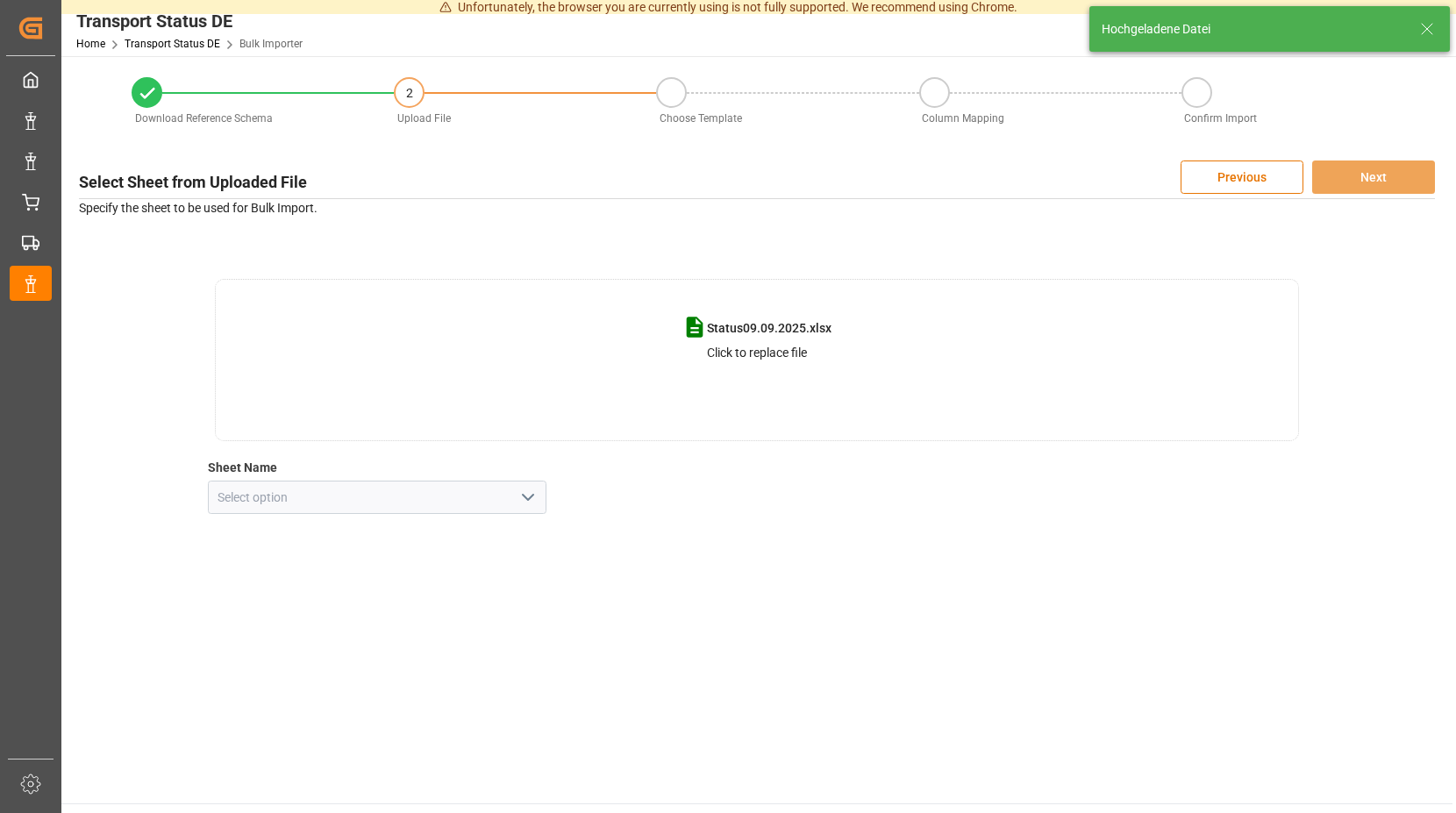
click at [527, 498] on icon "open menu" at bounding box center [529, 498] width 21 height 21
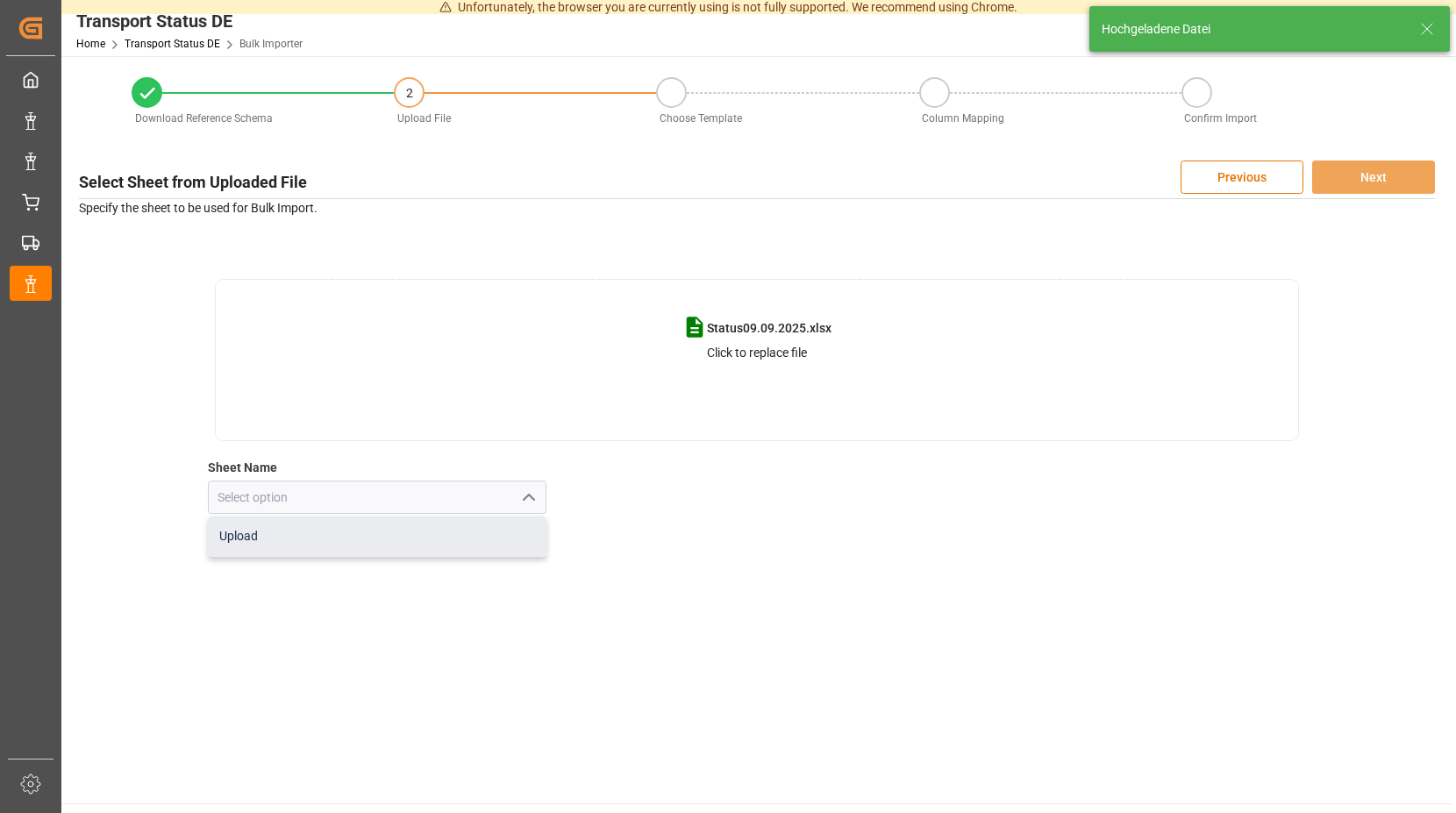
click at [284, 538] on div "Upload" at bounding box center [378, 537] width 338 height 39
type input "Upload"
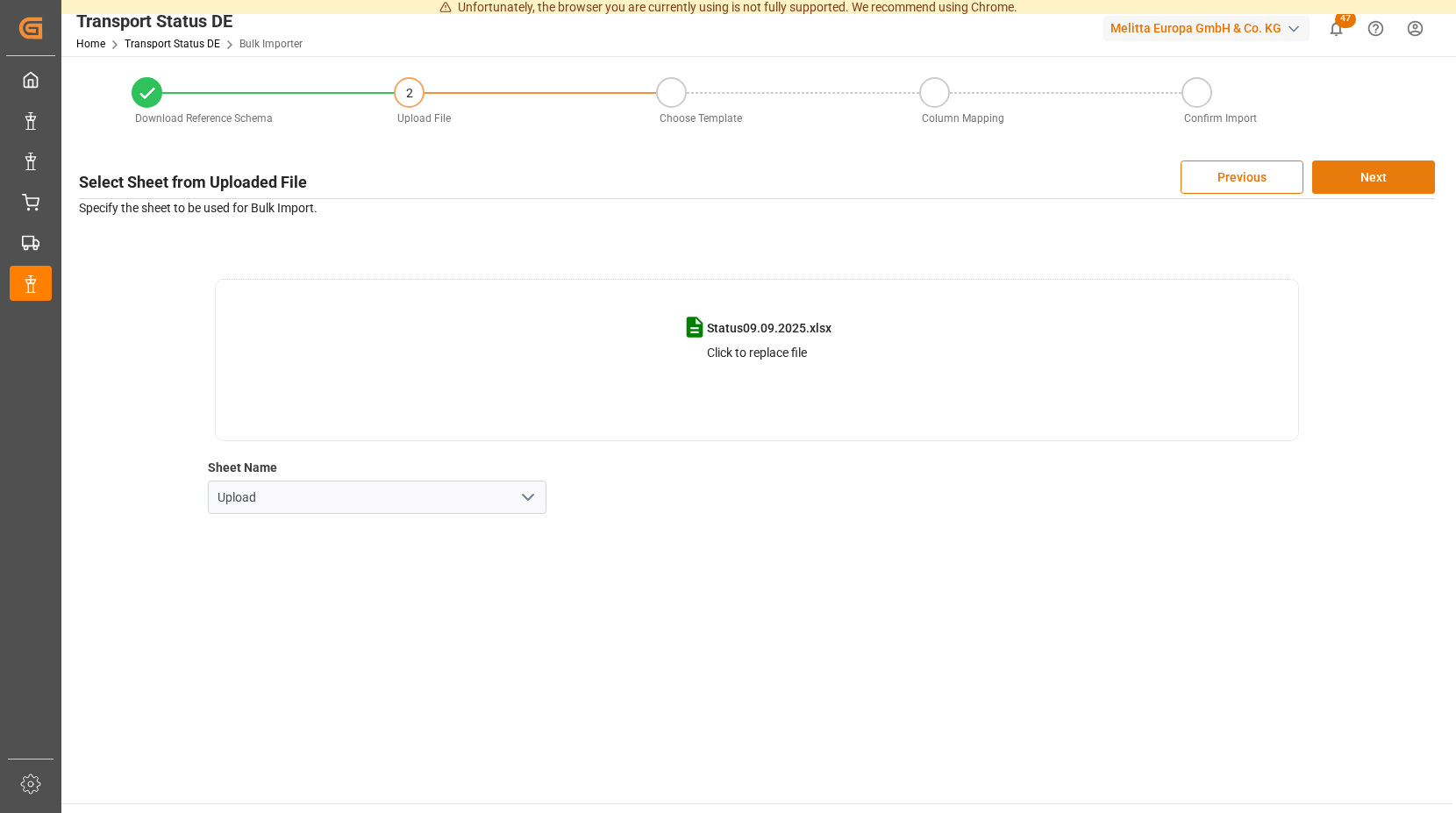
click at [1353, 174] on button "Next" at bounding box center [1373, 178] width 123 height 34
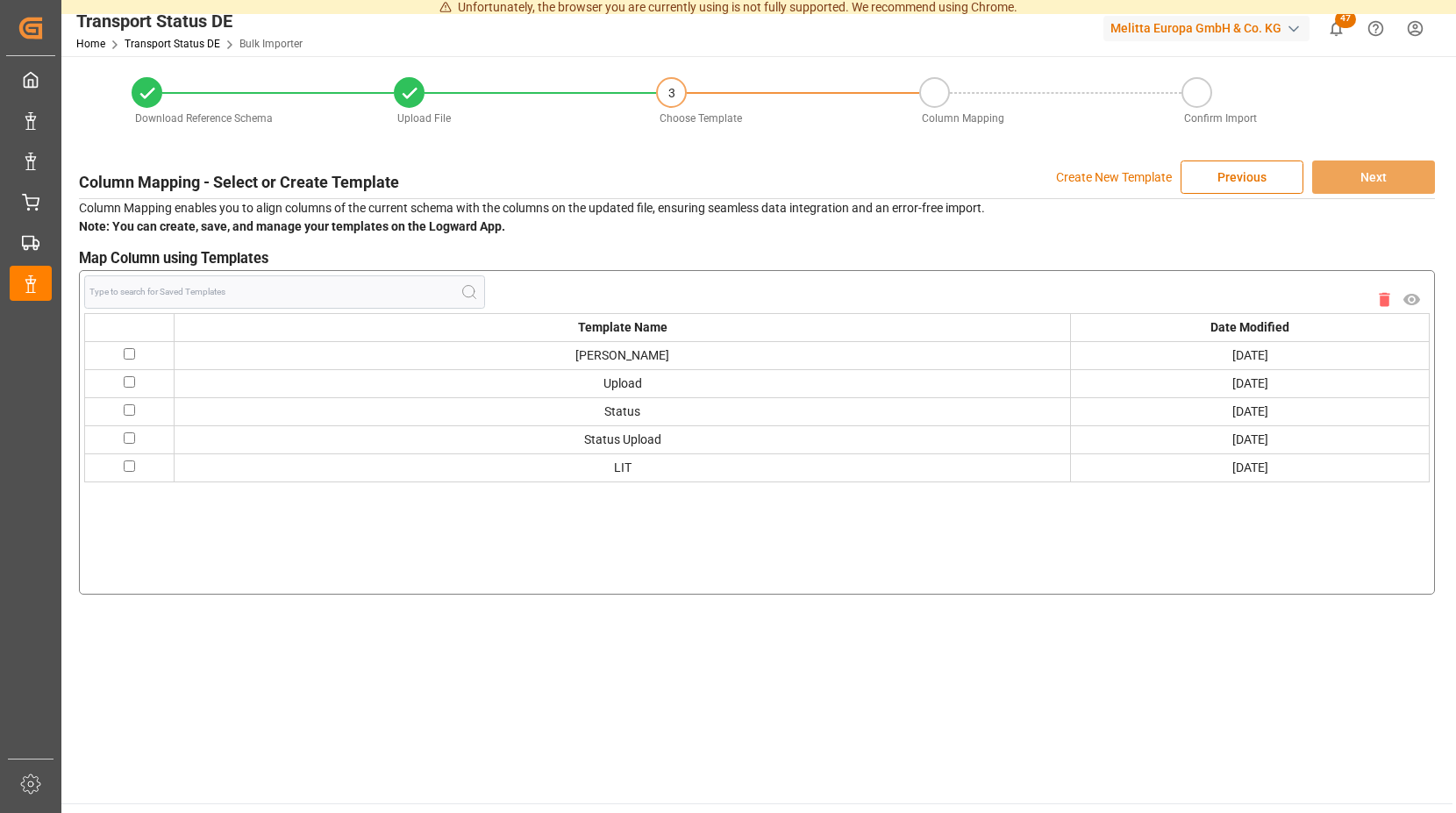
click at [134, 355] on input "checkbox" at bounding box center [129, 354] width 12 height 12
checkbox input "true"
click at [1348, 180] on button "Next" at bounding box center [1373, 178] width 123 height 34
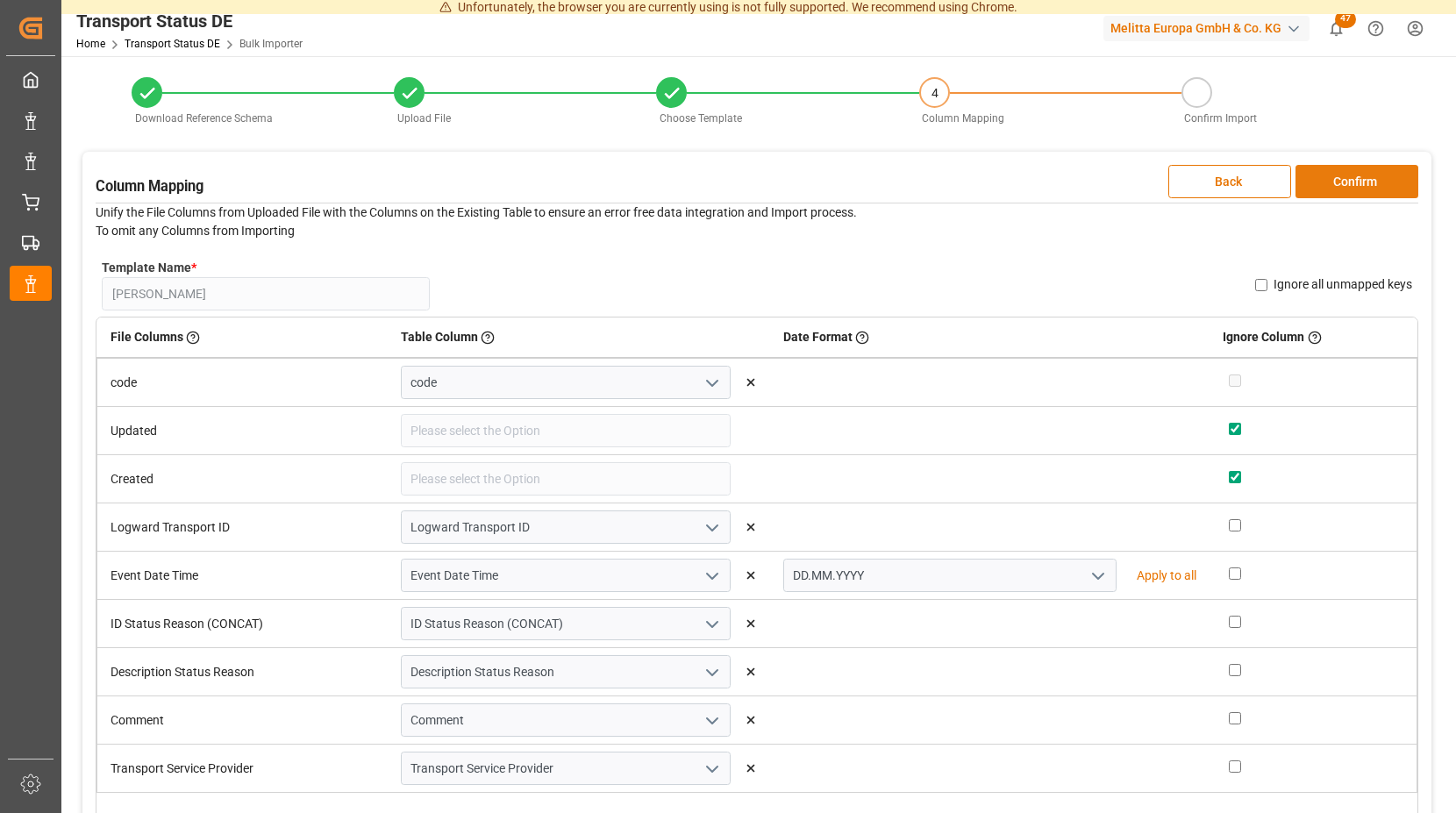
click at [1339, 179] on button "Confirm" at bounding box center [1357, 182] width 123 height 34
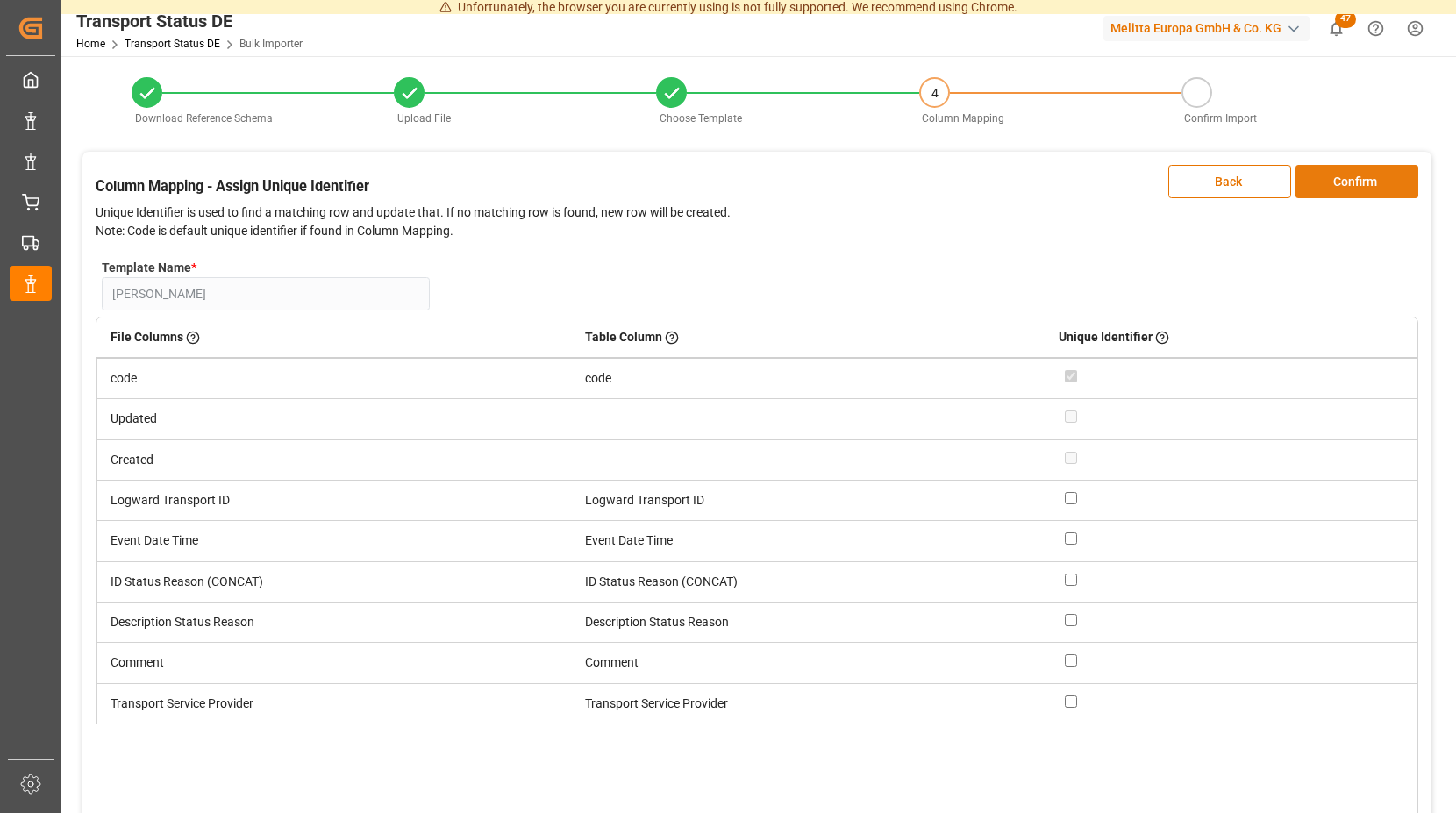
click at [1339, 179] on button "Confirm" at bounding box center [1357, 182] width 123 height 34
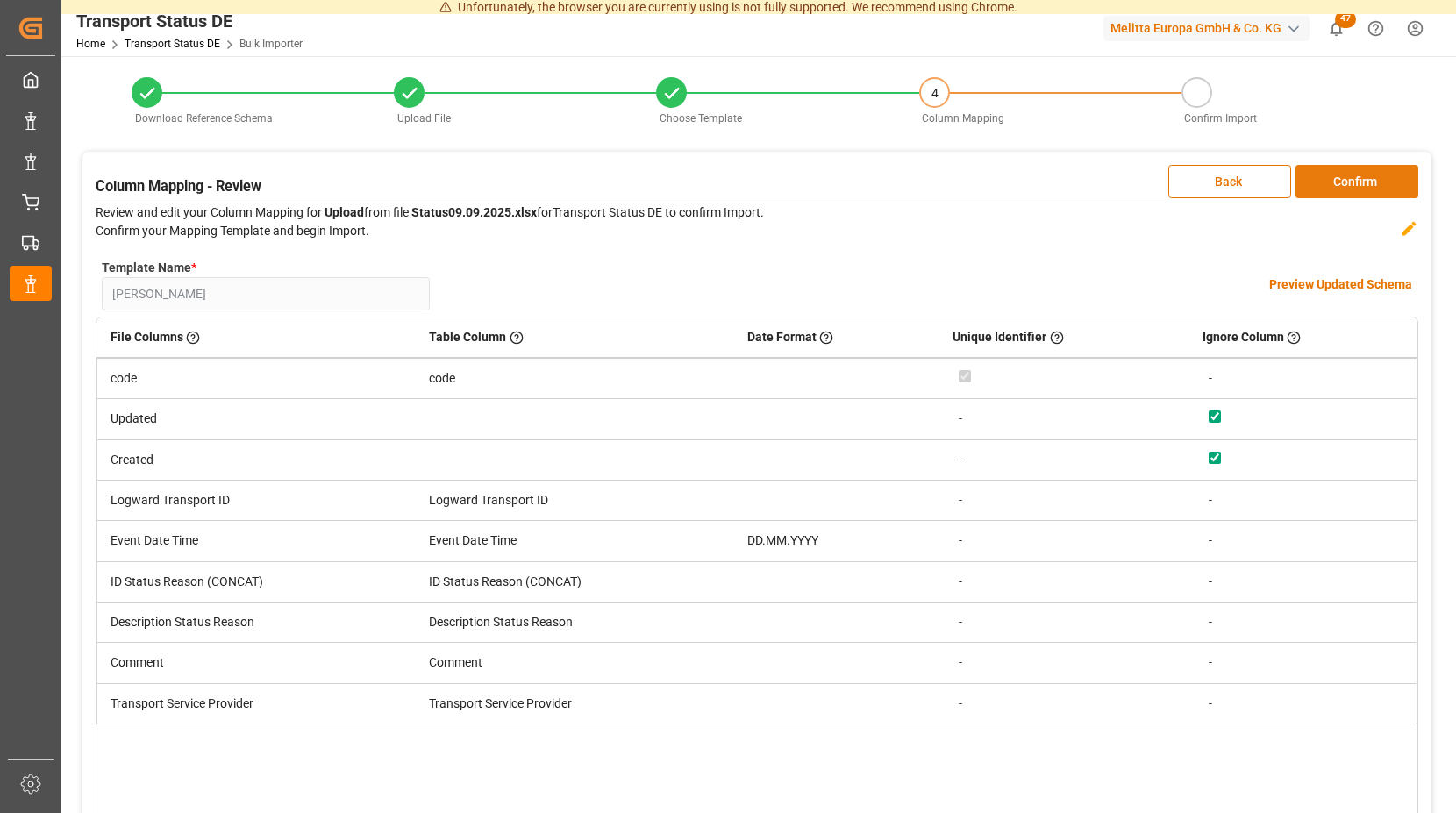
click at [1338, 179] on button "Confirm" at bounding box center [1357, 182] width 123 height 34
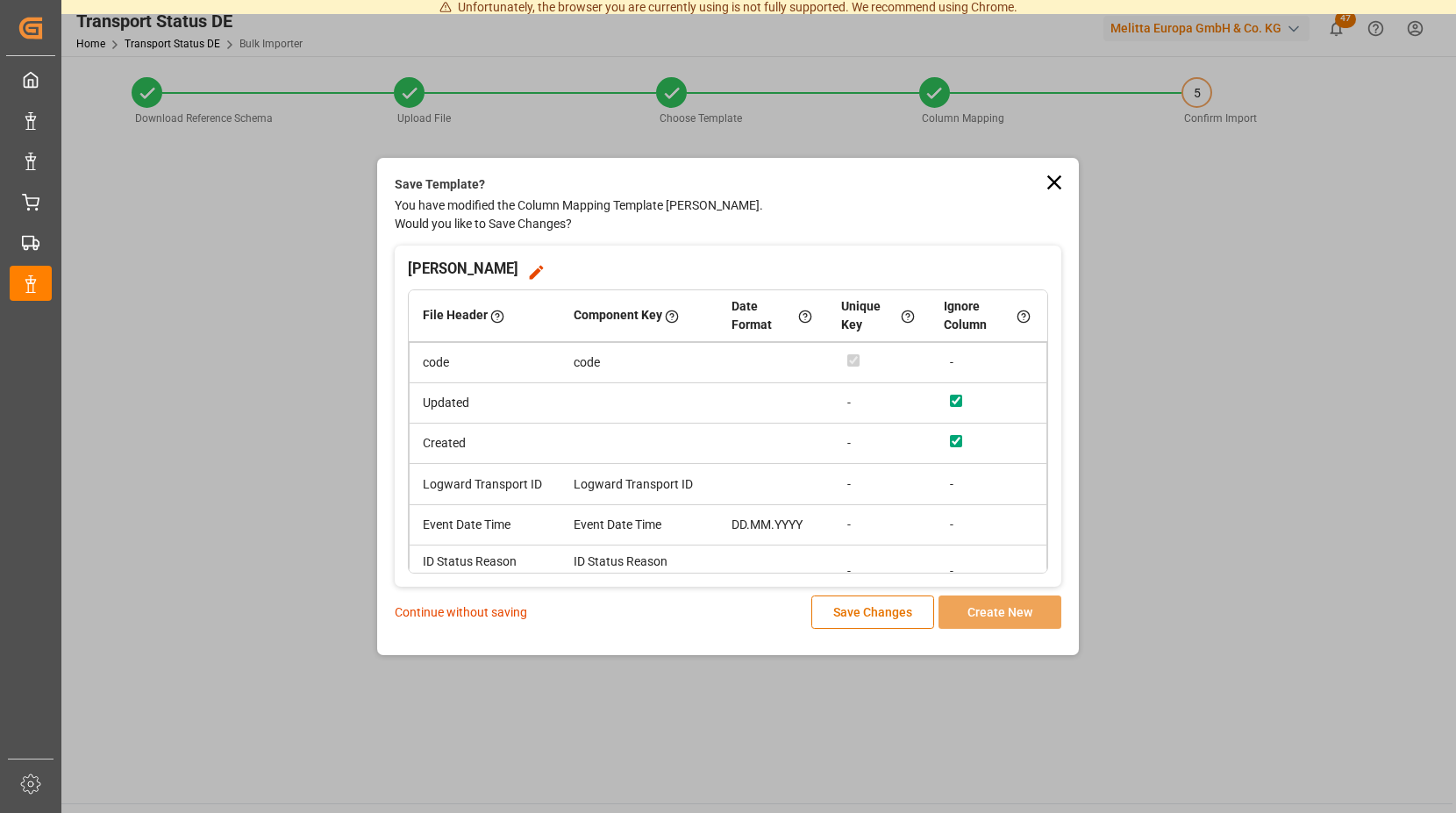
click at [467, 614] on p "Continue without saving" at bounding box center [460, 612] width 132 height 19
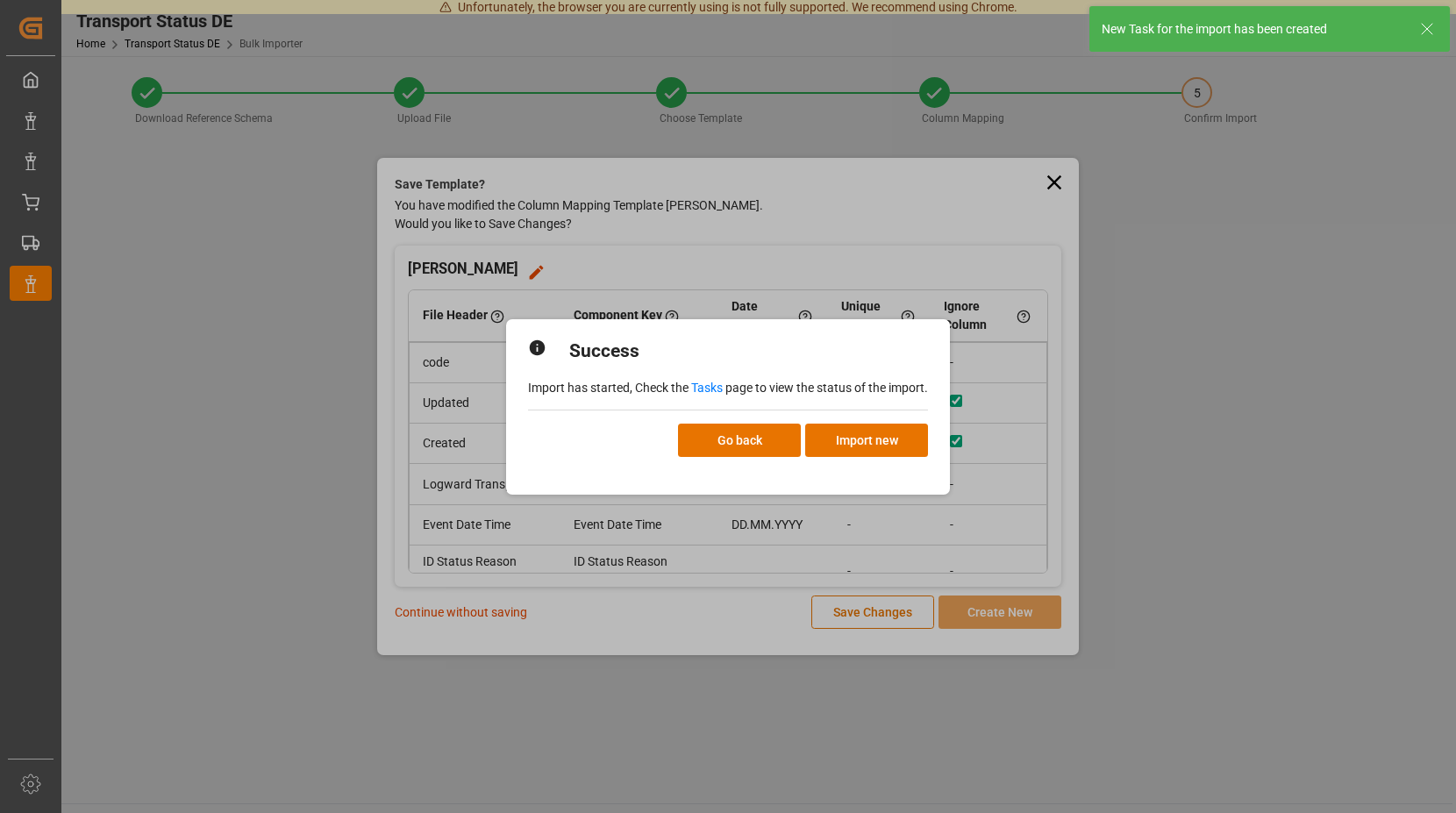
click at [706, 387] on link "Tasks" at bounding box center [707, 388] width 32 height 14
